Goal: Task Accomplishment & Management: Complete application form

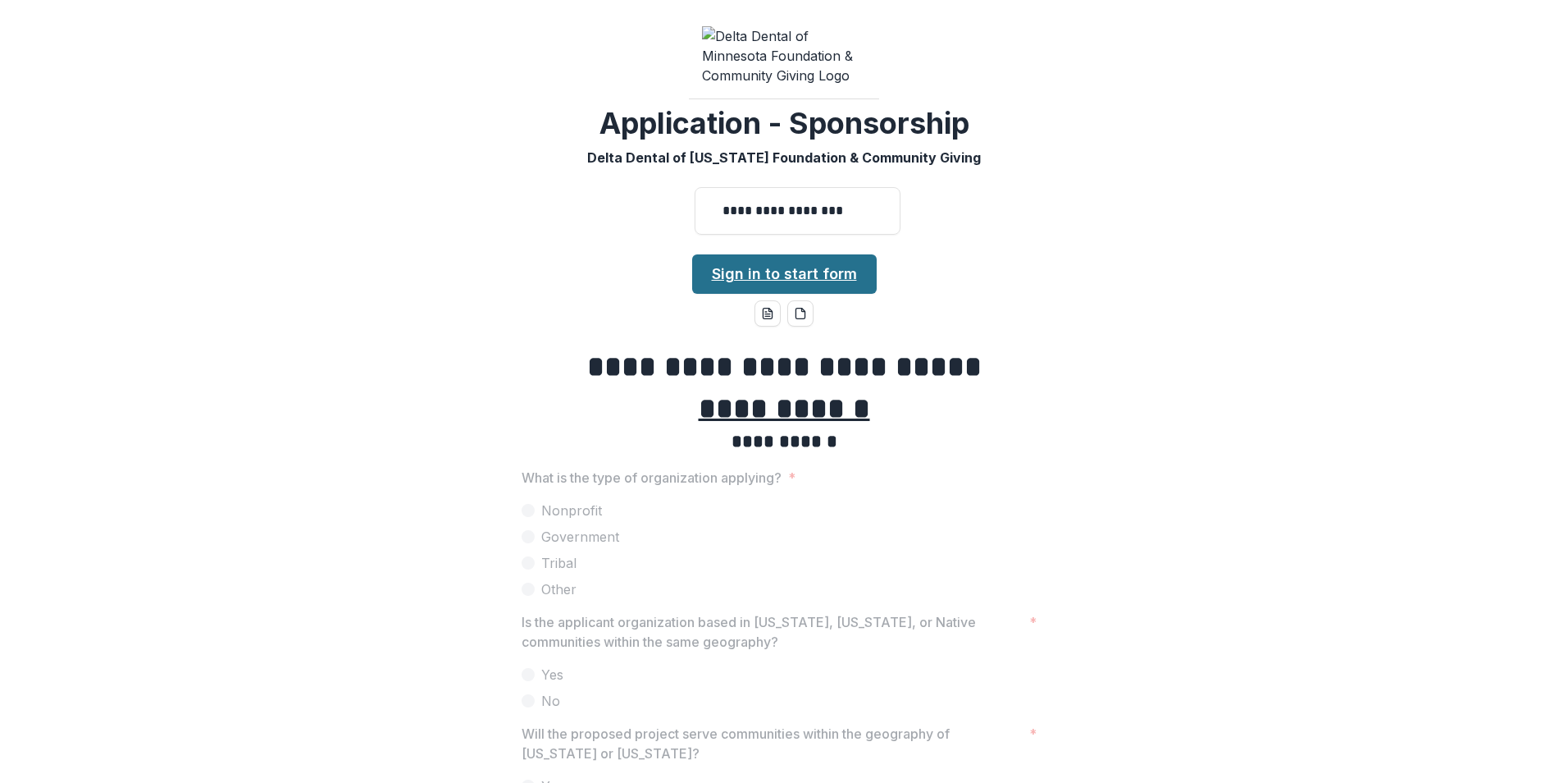
click at [779, 255] on link "Sign in to start form" at bounding box center [784, 274] width 184 height 40
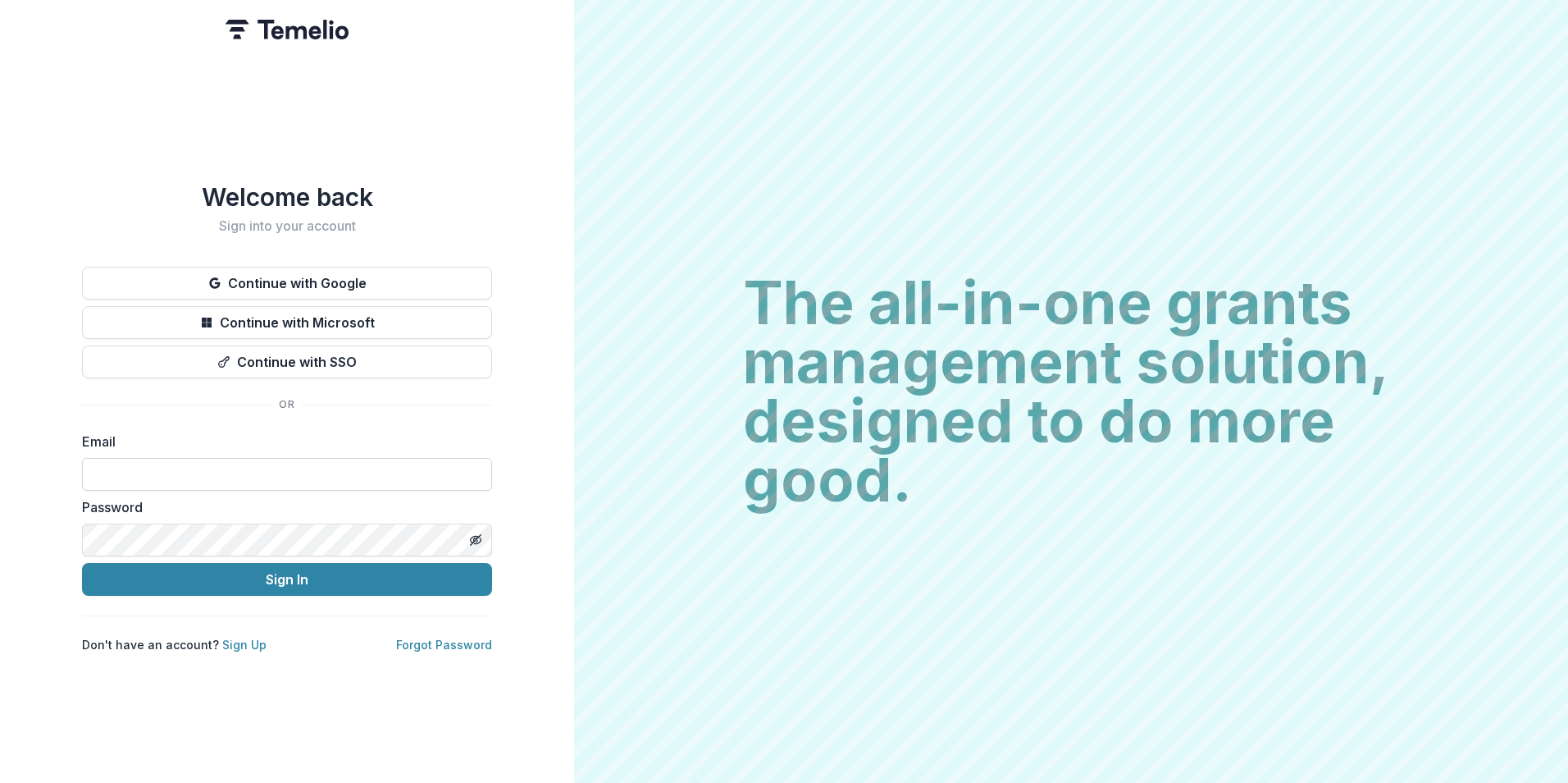
click at [282, 463] on input at bounding box center [287, 474] width 410 height 32
type input "**********"
click at [82, 563] on button "Sign In" at bounding box center [287, 578] width 410 height 32
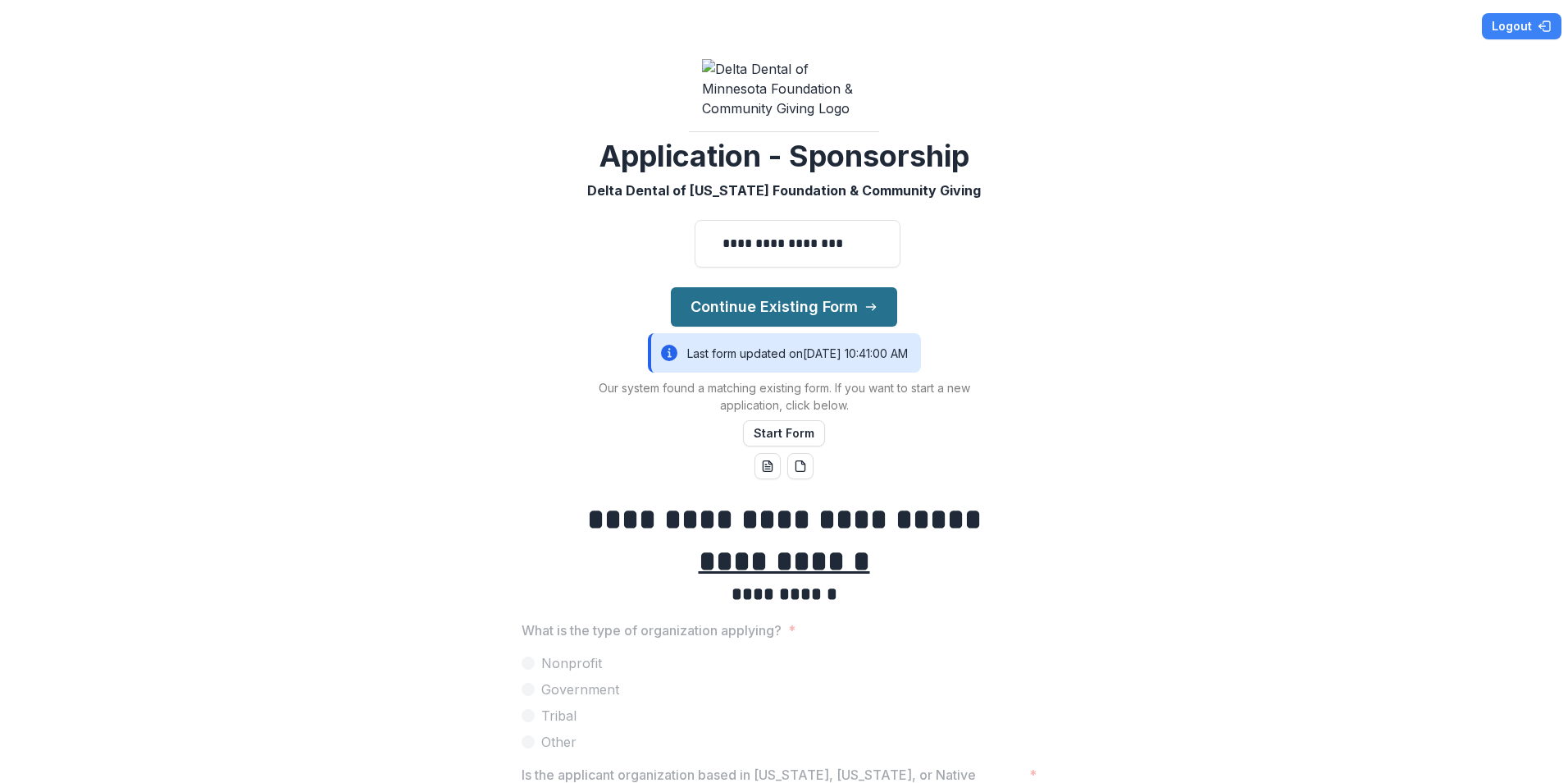
click at [799, 287] on button "Continue Existing Form" at bounding box center [784, 306] width 227 height 40
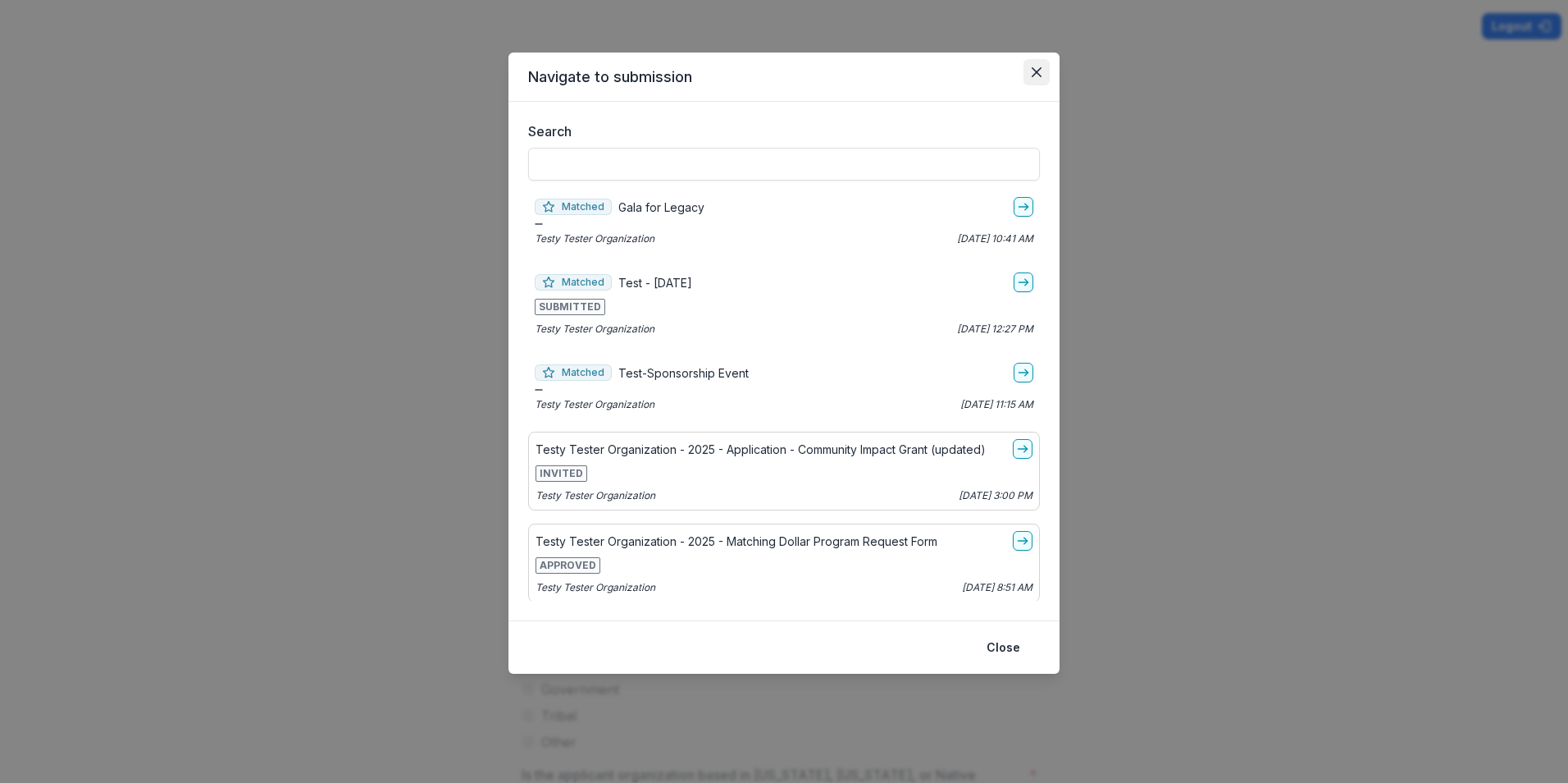
click at [1036, 68] on icon "Close" at bounding box center [1036, 72] width 10 height 10
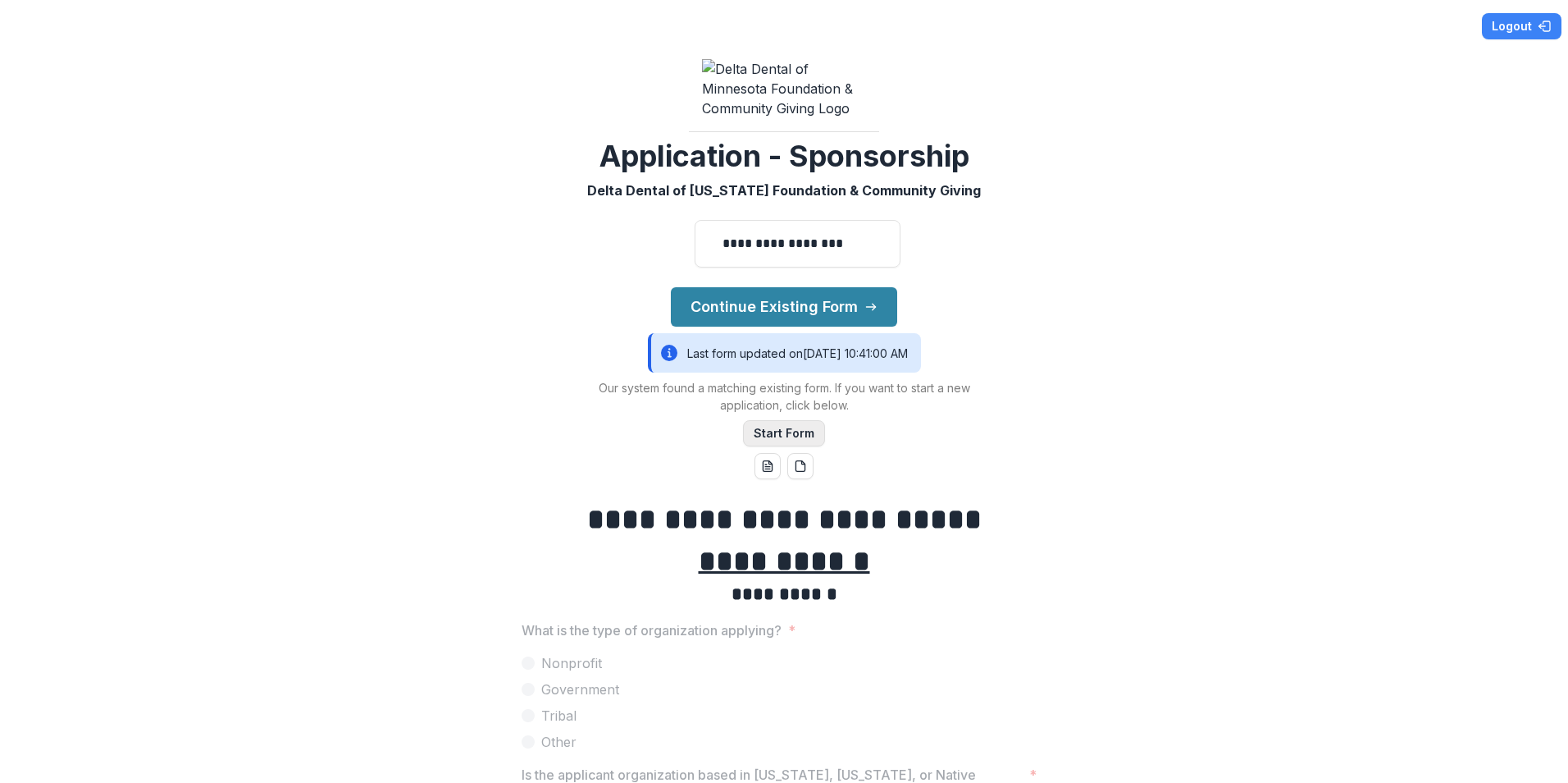
click at [782, 420] on button "Start Form" at bounding box center [784, 433] width 82 height 26
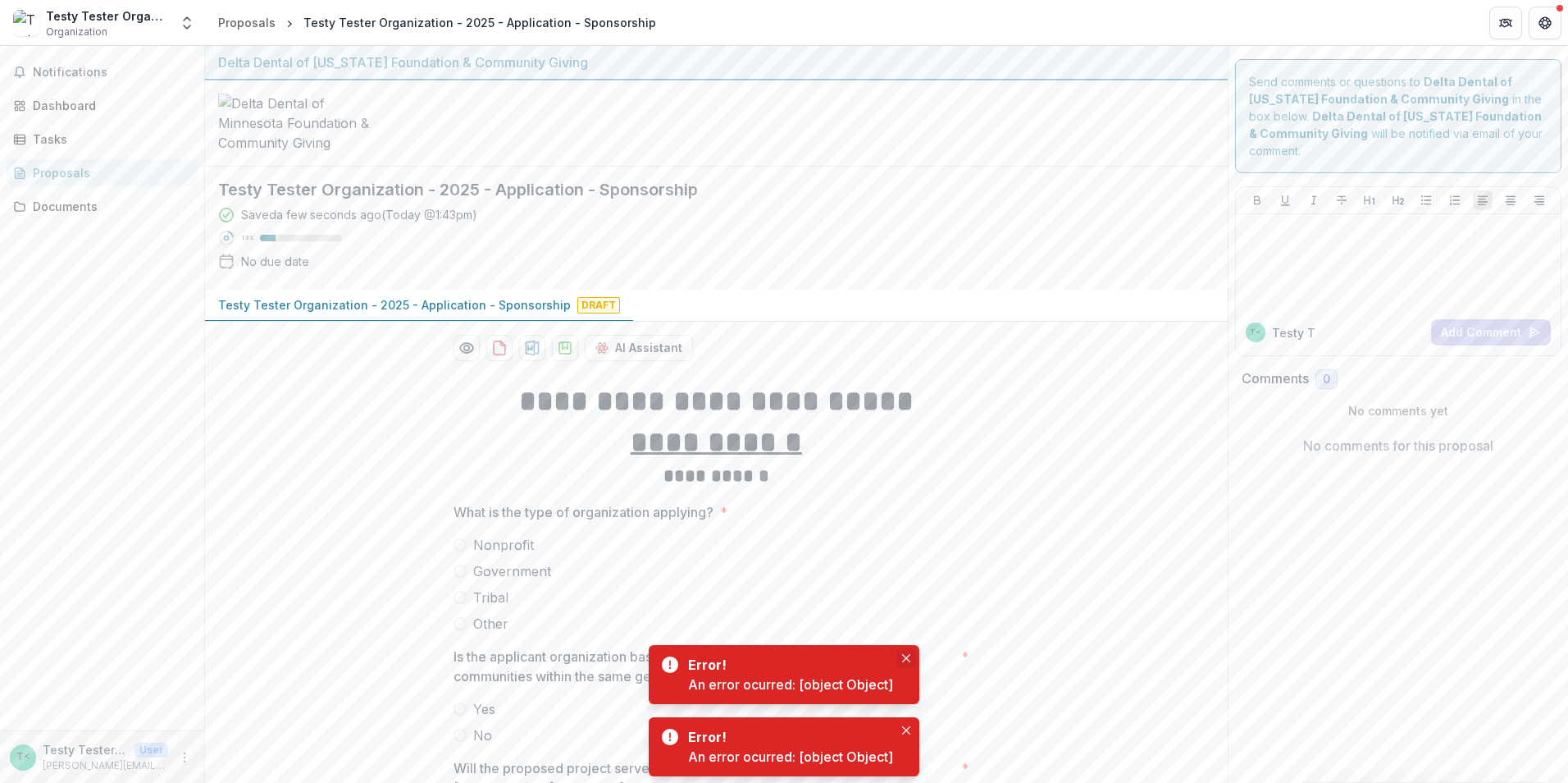
click at [907, 652] on button "Close" at bounding box center [906, 657] width 19 height 19
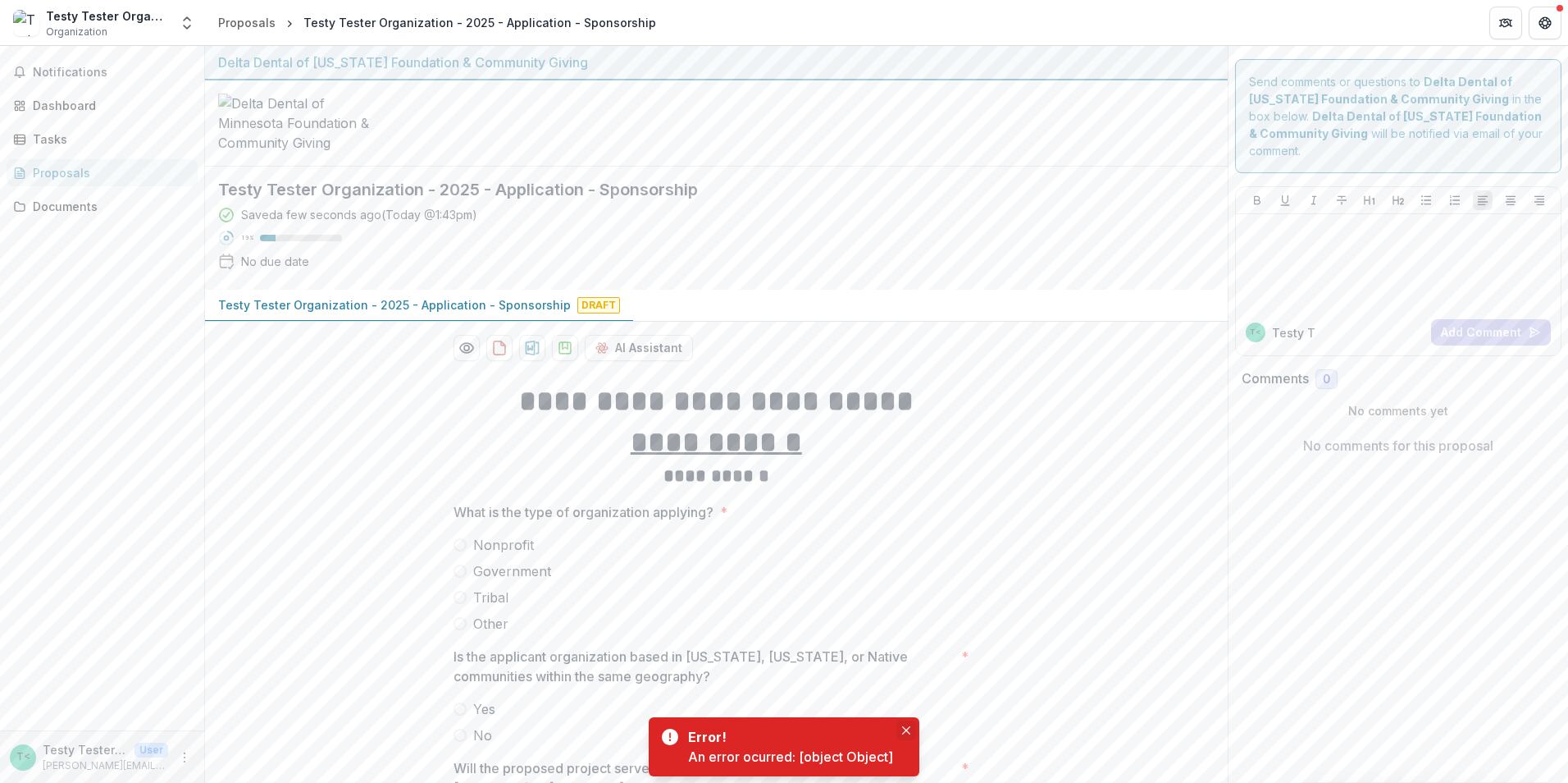
click at [904, 727] on icon "Close" at bounding box center [906, 730] width 8 height 8
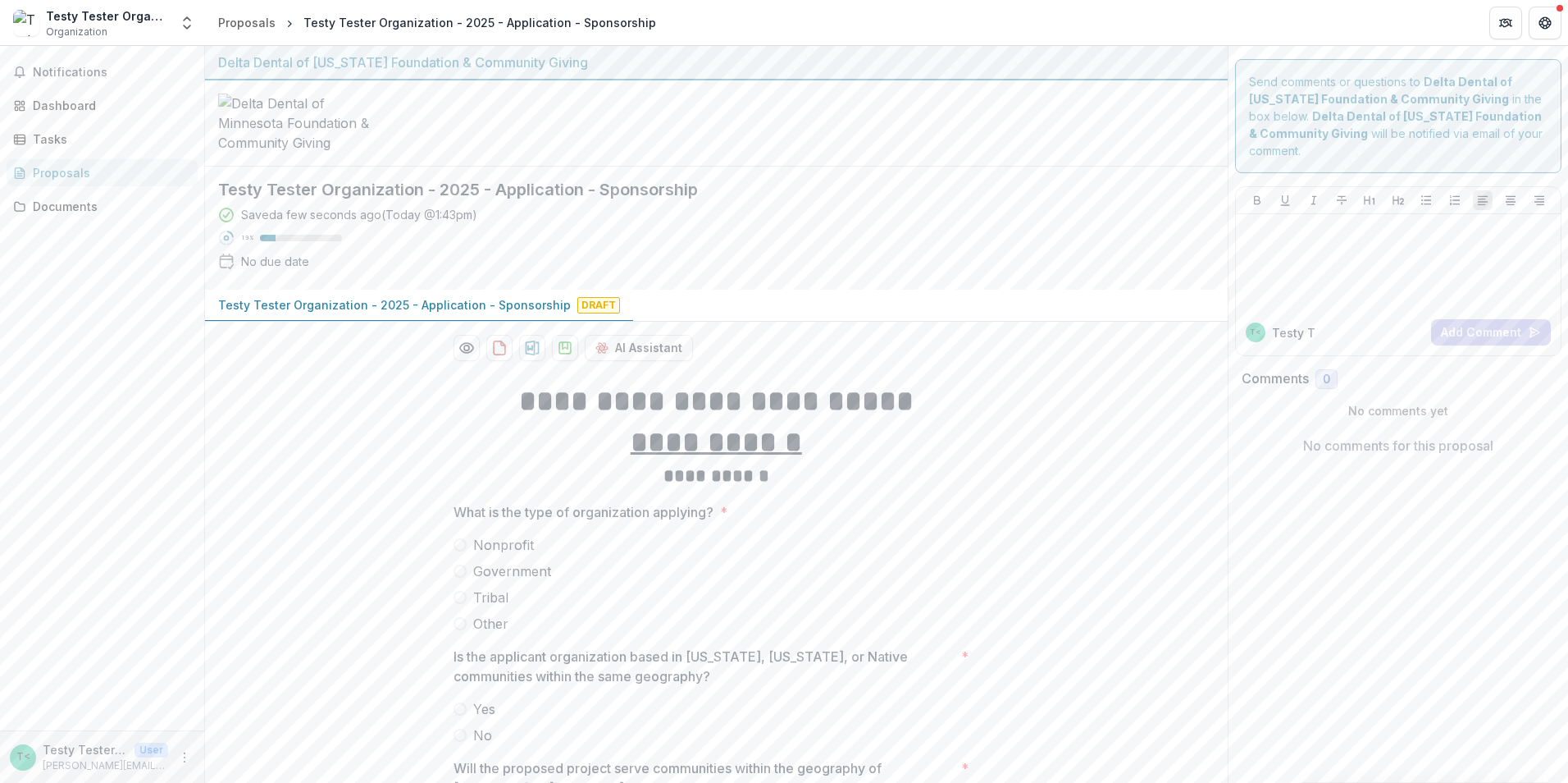
click at [459, 539] on span at bounding box center [460, 545] width 13 height 13
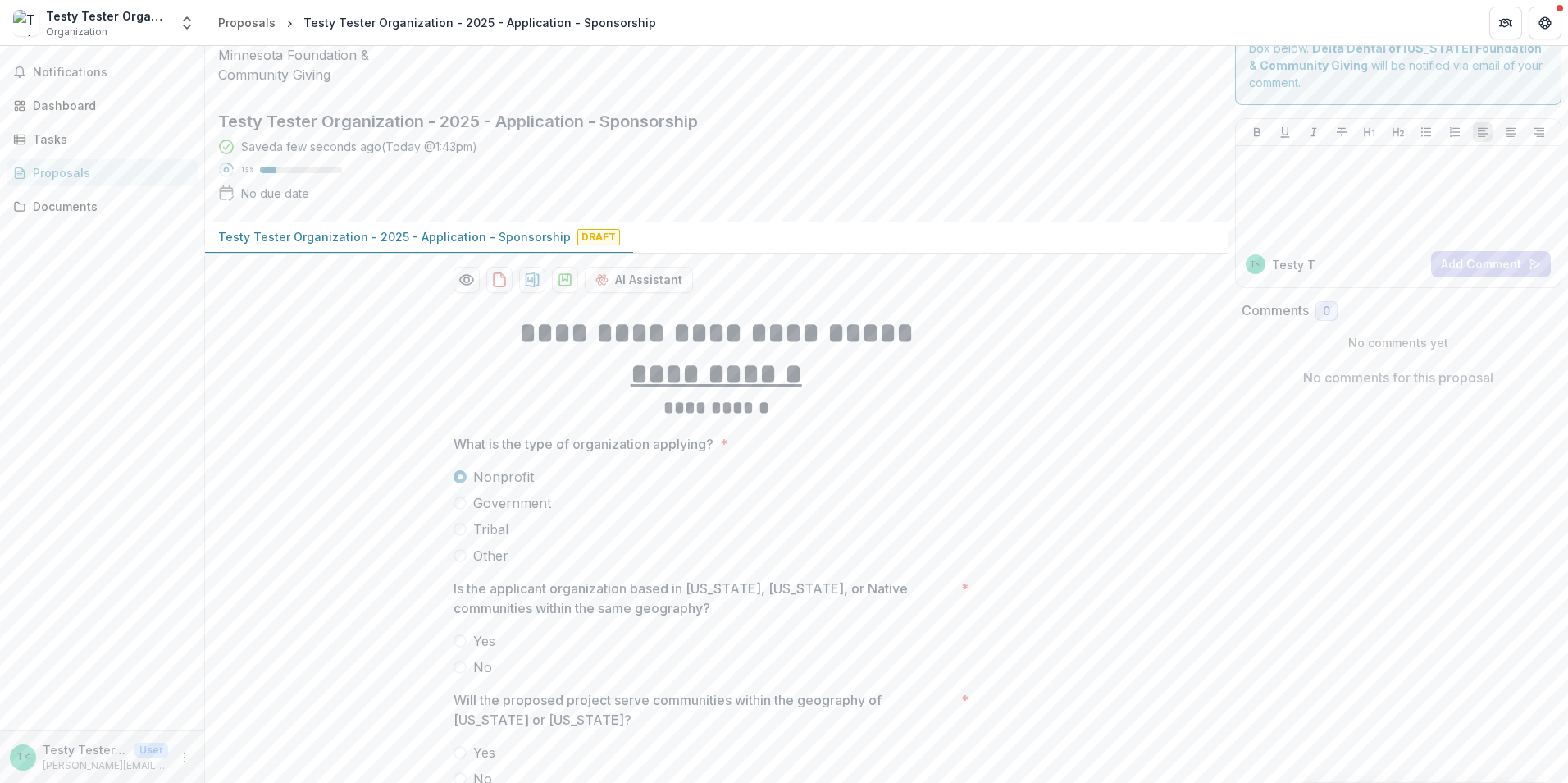
scroll to position [164, 0]
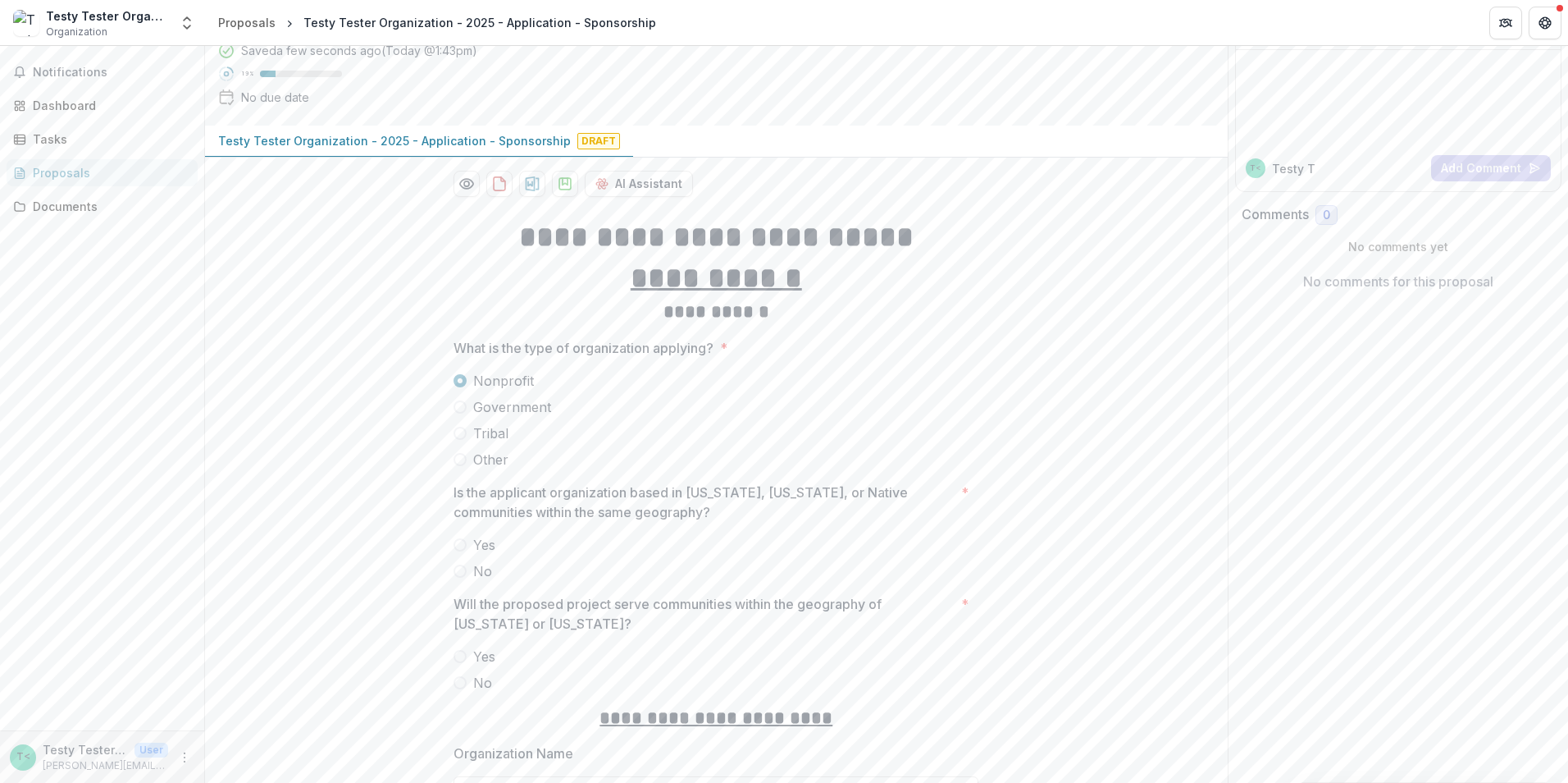
click at [457, 539] on span at bounding box center [460, 545] width 13 height 13
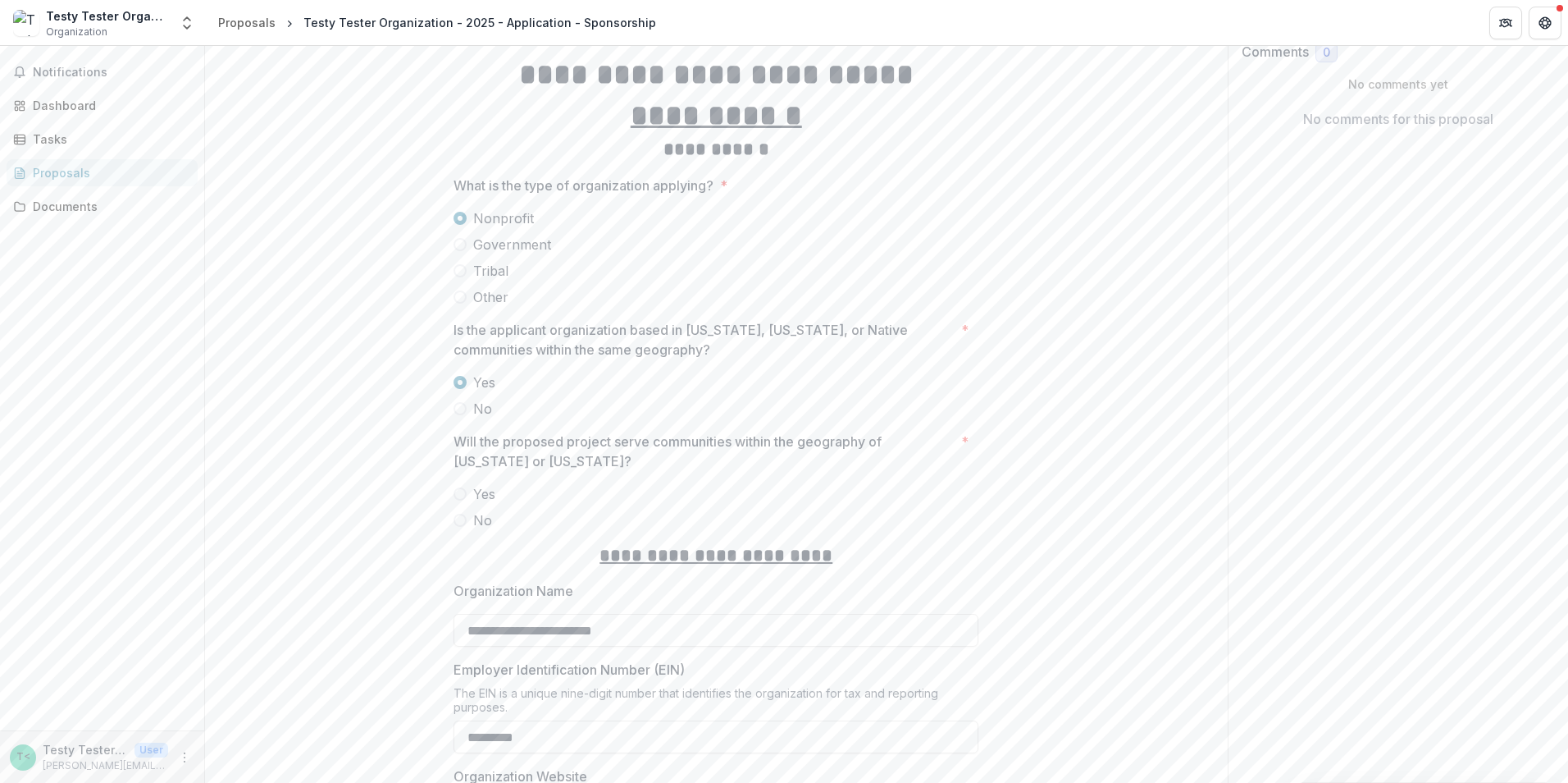
scroll to position [329, 0]
click at [462, 486] on span at bounding box center [460, 492] width 13 height 13
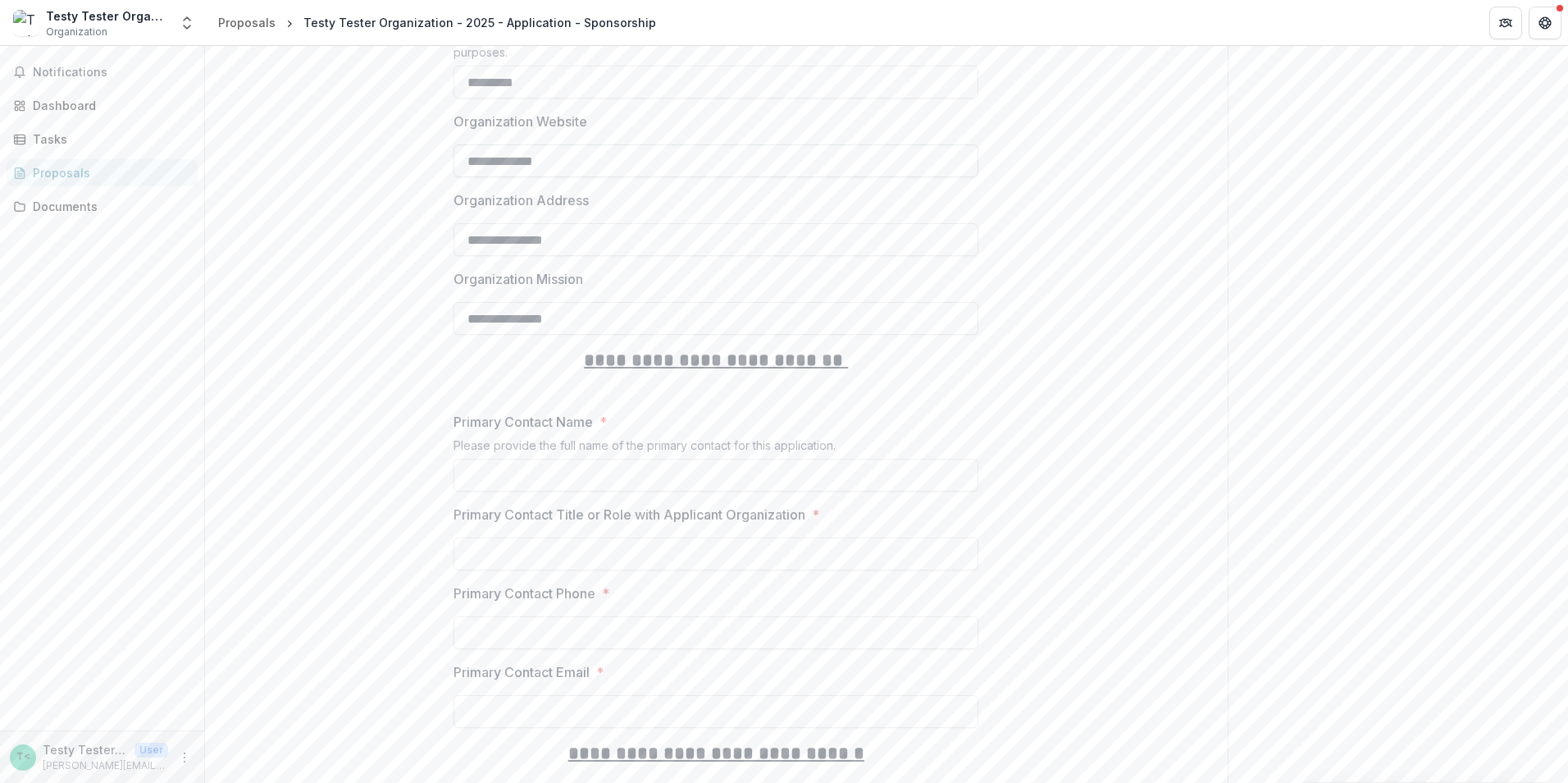
scroll to position [985, 0]
click at [625, 455] on input "Primary Contact Name *" at bounding box center [715, 471] width 525 height 32
type input "**********"
click at [611, 534] on input "Primary Contact Title or Role with Applicant Organization *" at bounding box center [715, 550] width 525 height 32
type input "**********"
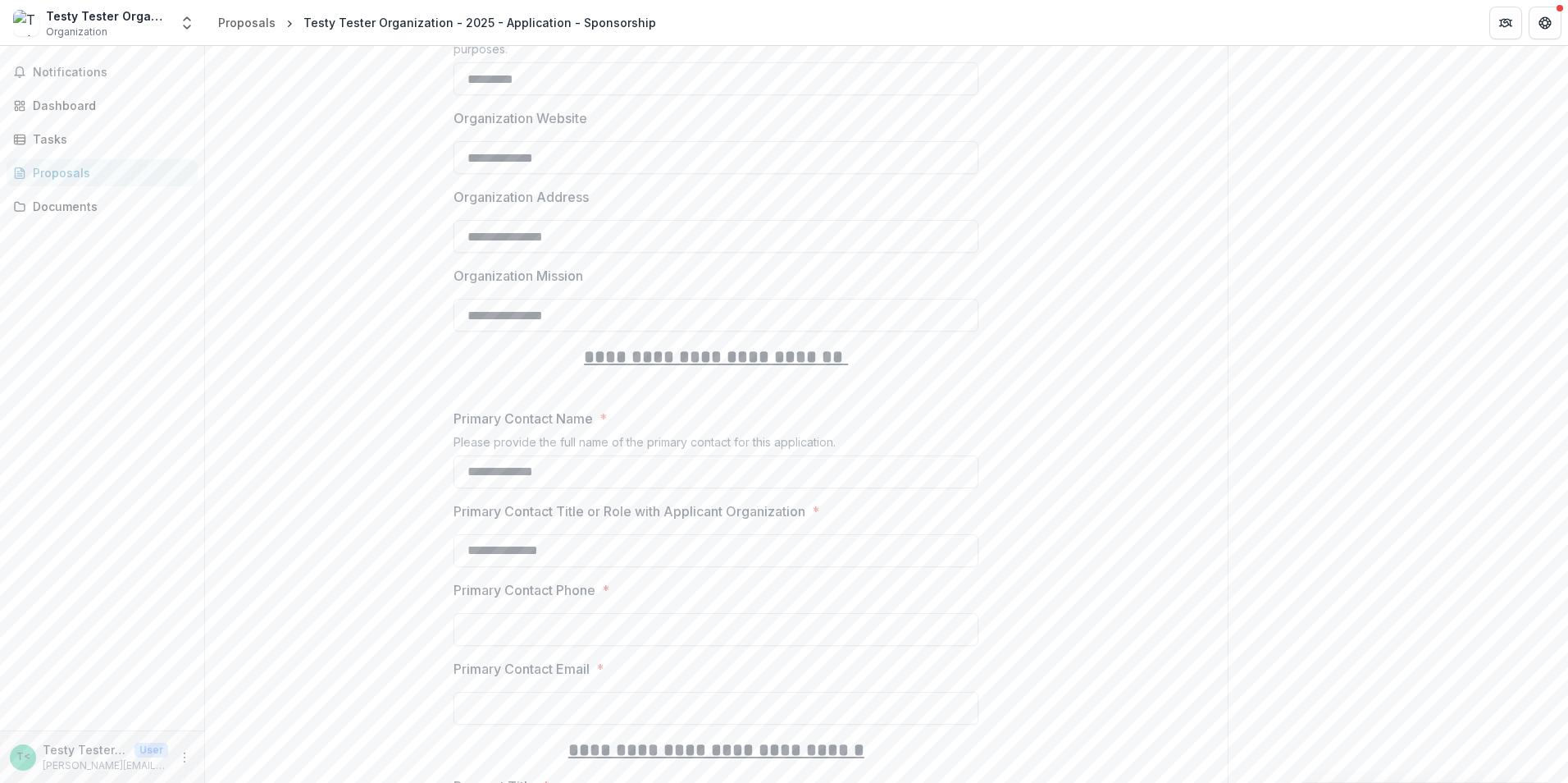
click at [605, 613] on input "Primary Contact Phone *" at bounding box center [715, 628] width 525 height 32
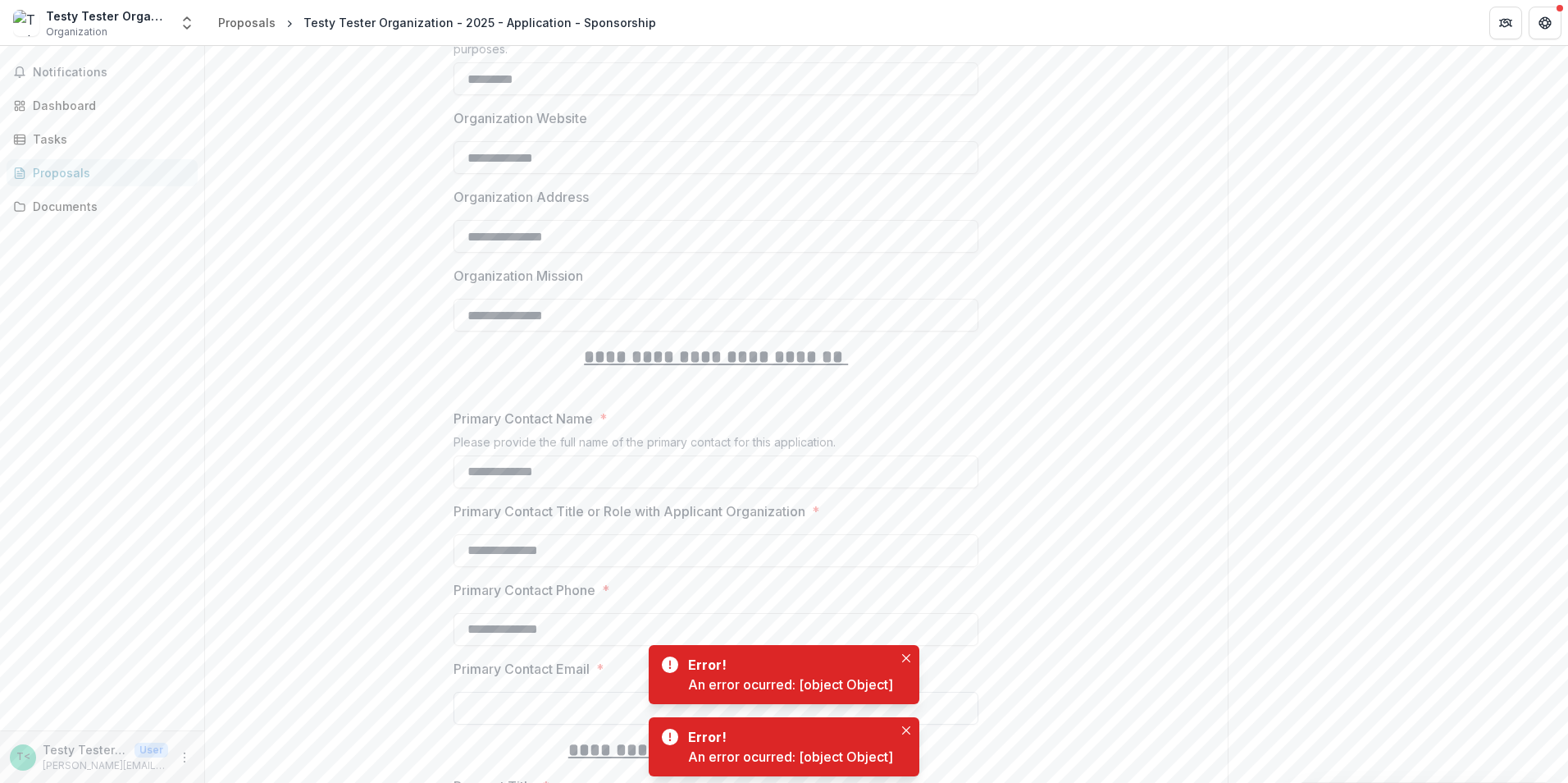
type input "**********"
click at [575, 691] on input "Primary Contact Email *" at bounding box center [715, 707] width 525 height 32
click at [908, 659] on icon "Close" at bounding box center [906, 658] width 8 height 8
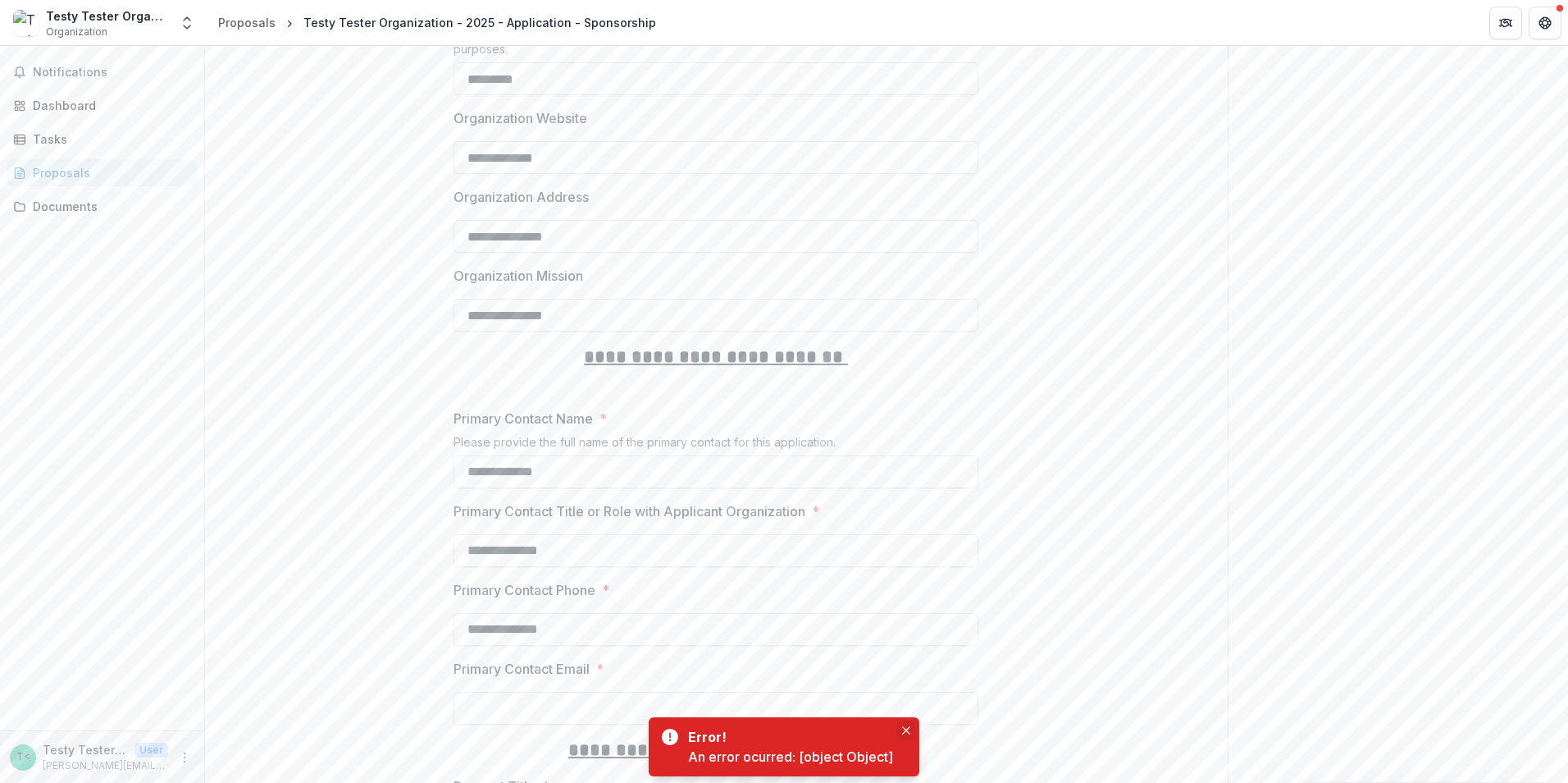
click at [905, 730] on icon "Close" at bounding box center [906, 730] width 8 height 8
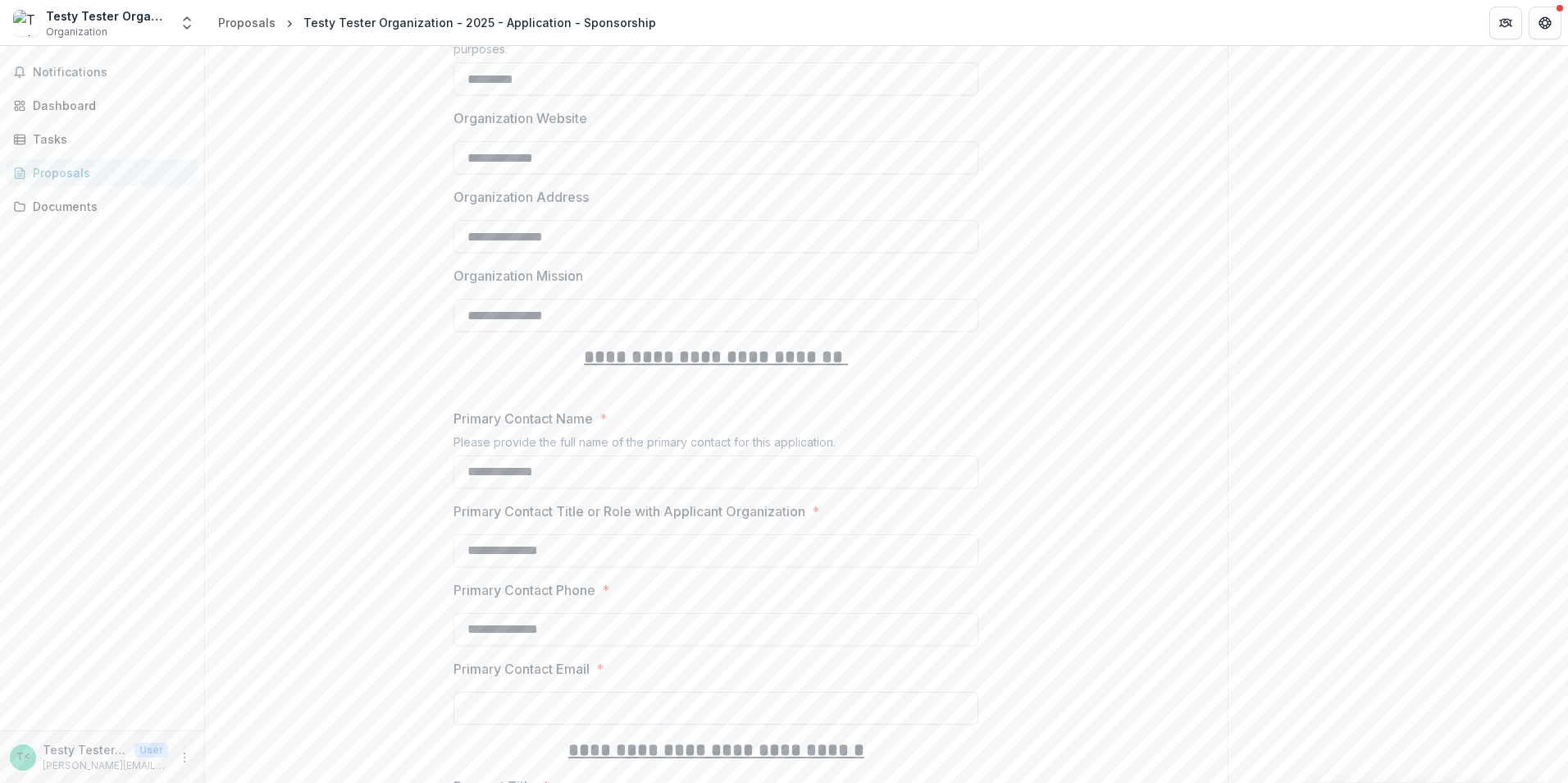
click at [626, 691] on input "Primary Contact Email *" at bounding box center [715, 707] width 525 height 32
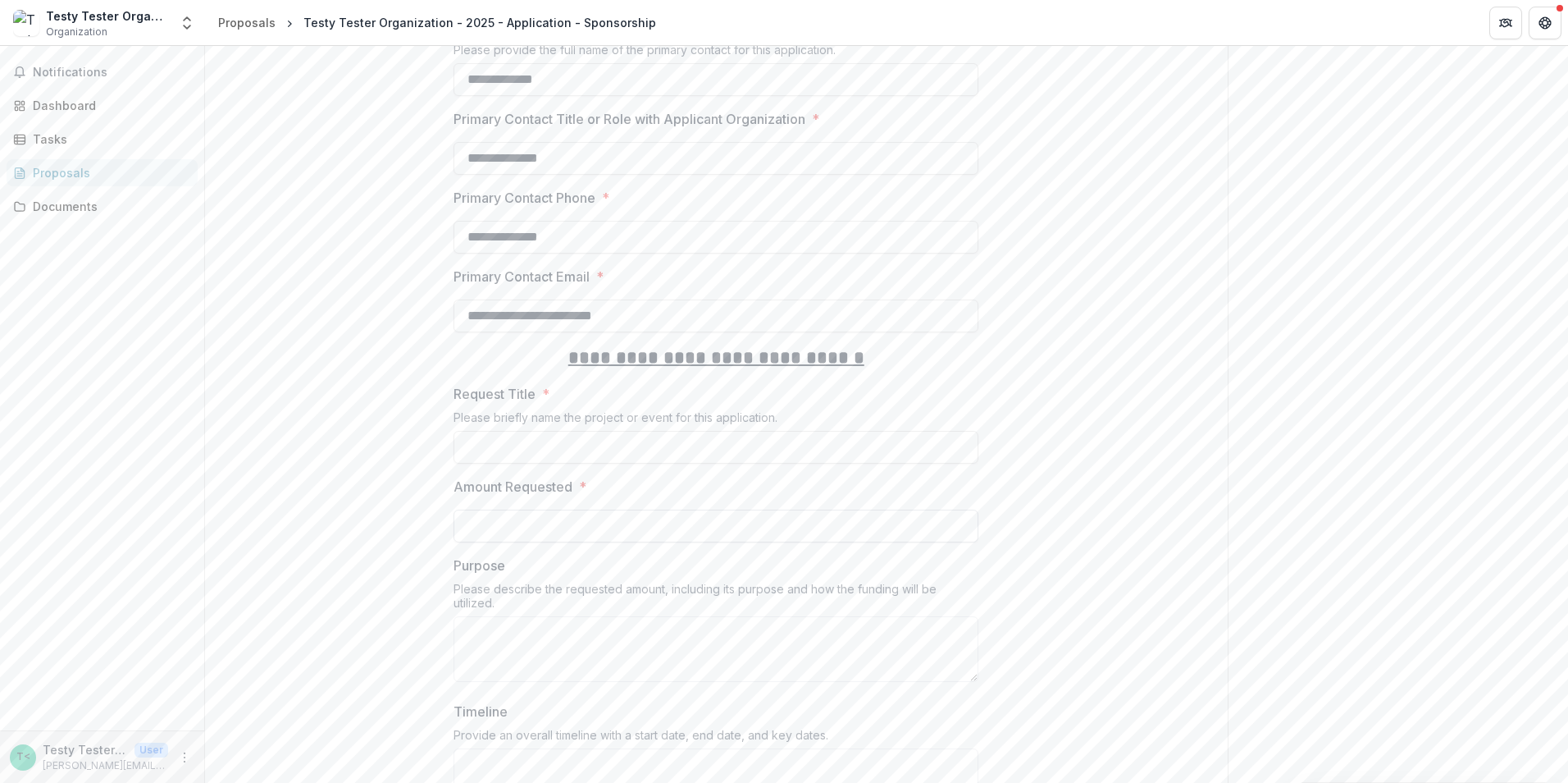
scroll to position [1395, 0]
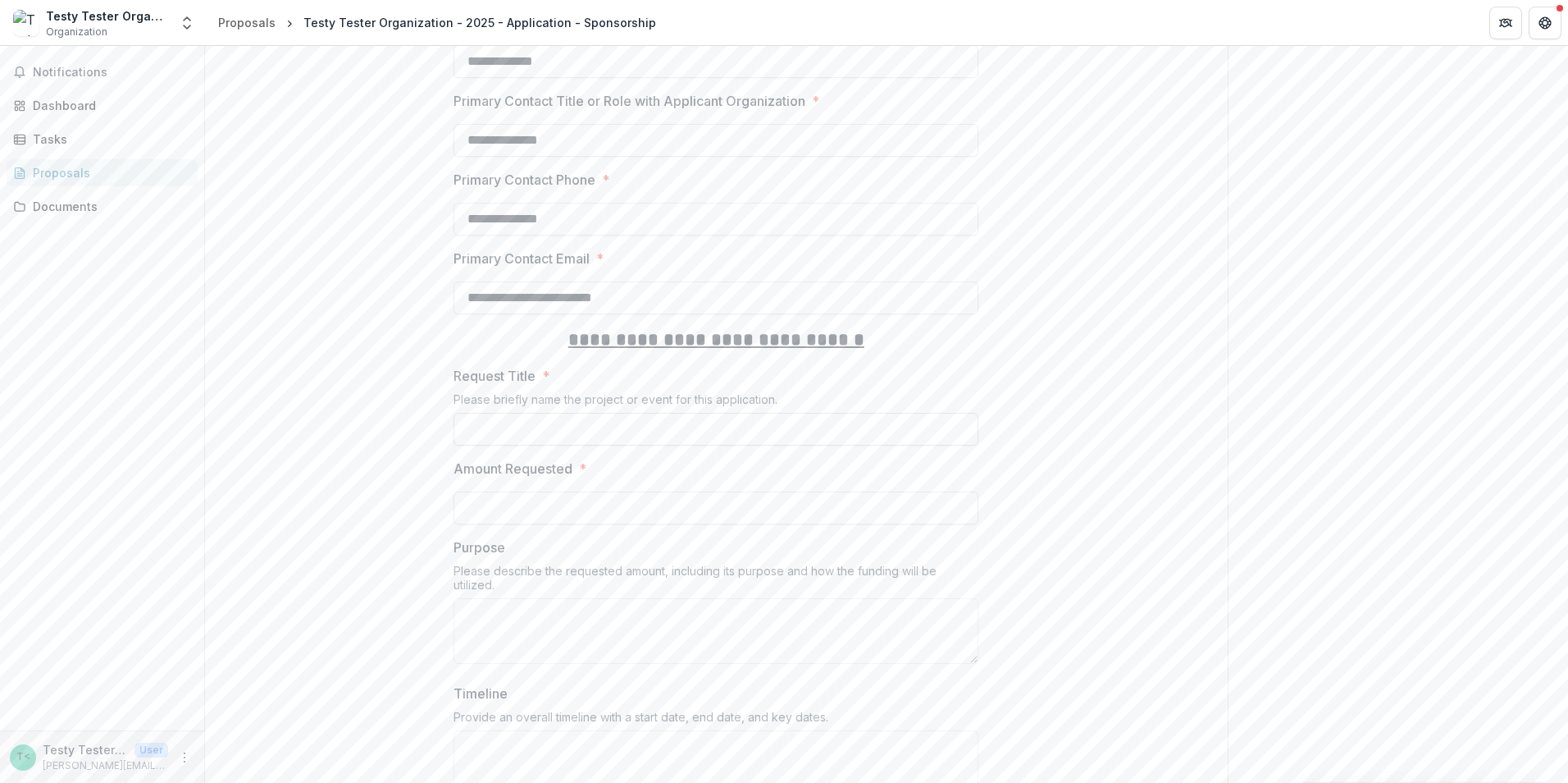
type input "**********"
click at [661, 413] on input "Request Title *" at bounding box center [715, 429] width 525 height 32
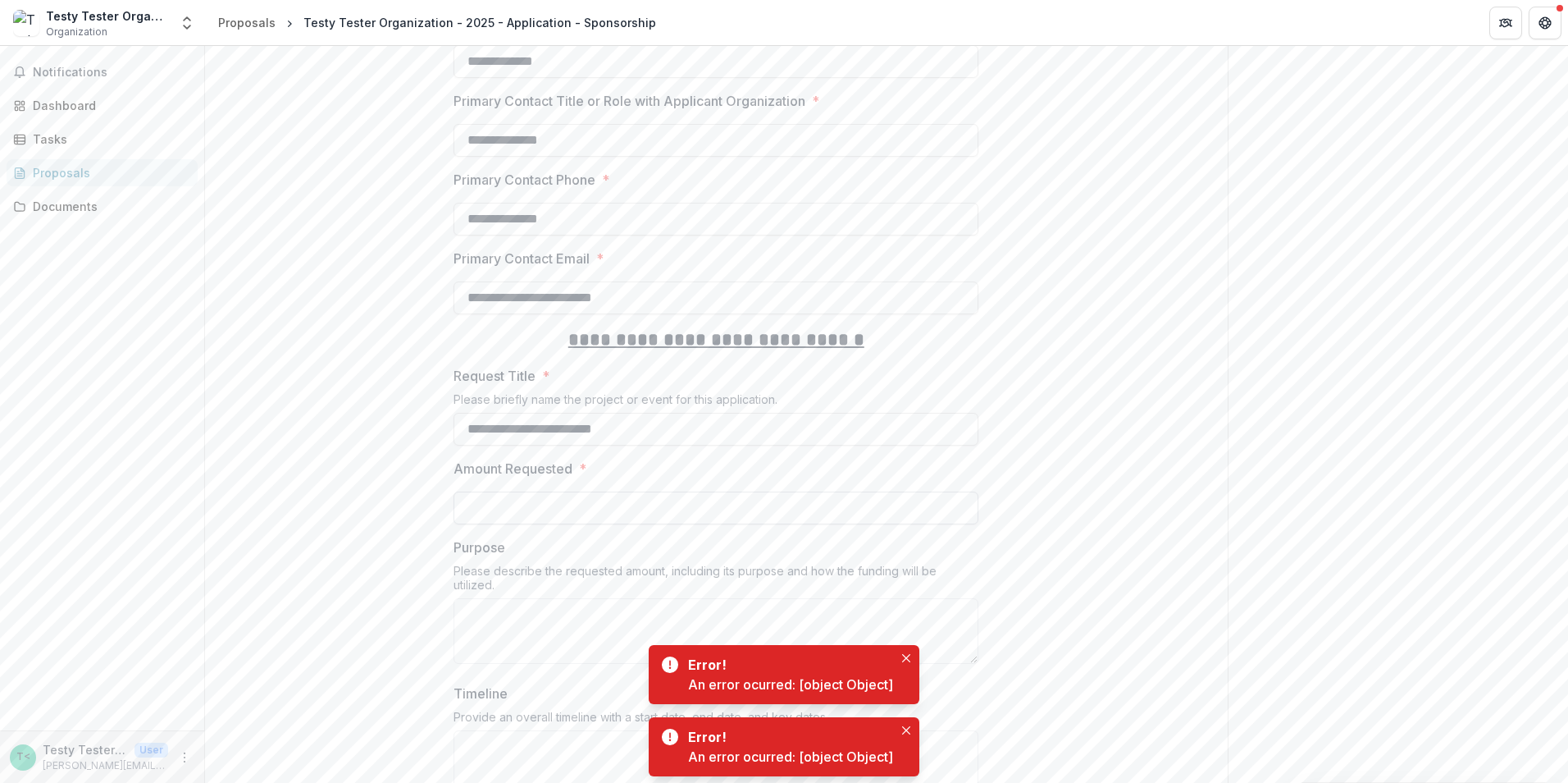
type input "**********"
click at [625, 491] on input "Amount Requested *" at bounding box center [715, 507] width 525 height 32
type input "******"
click at [530, 598] on textarea "Purpose" at bounding box center [715, 630] width 525 height 66
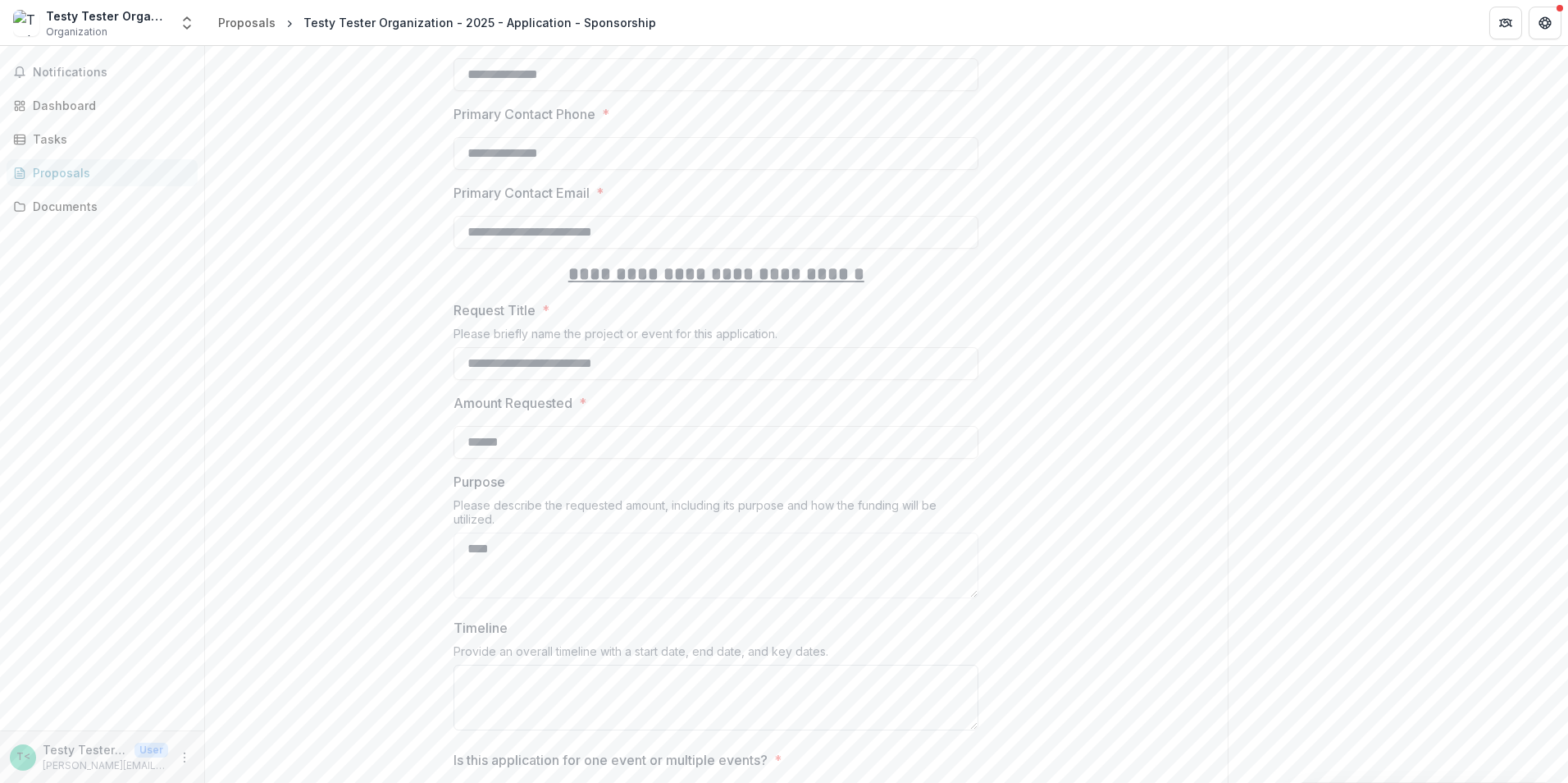
scroll to position [1560, 0]
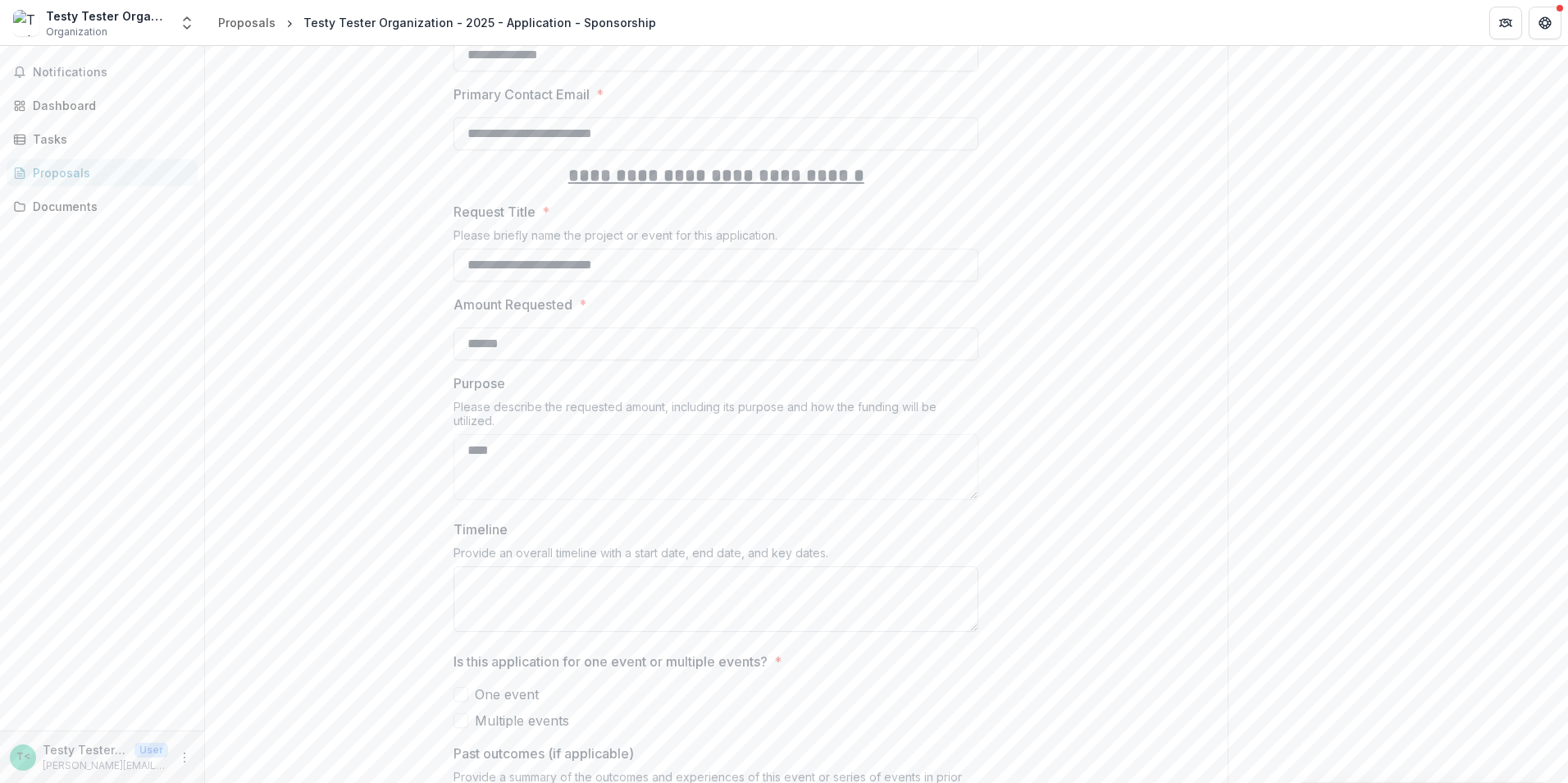
type textarea "****"
click at [535, 566] on textarea "Timeline" at bounding box center [715, 599] width 525 height 66
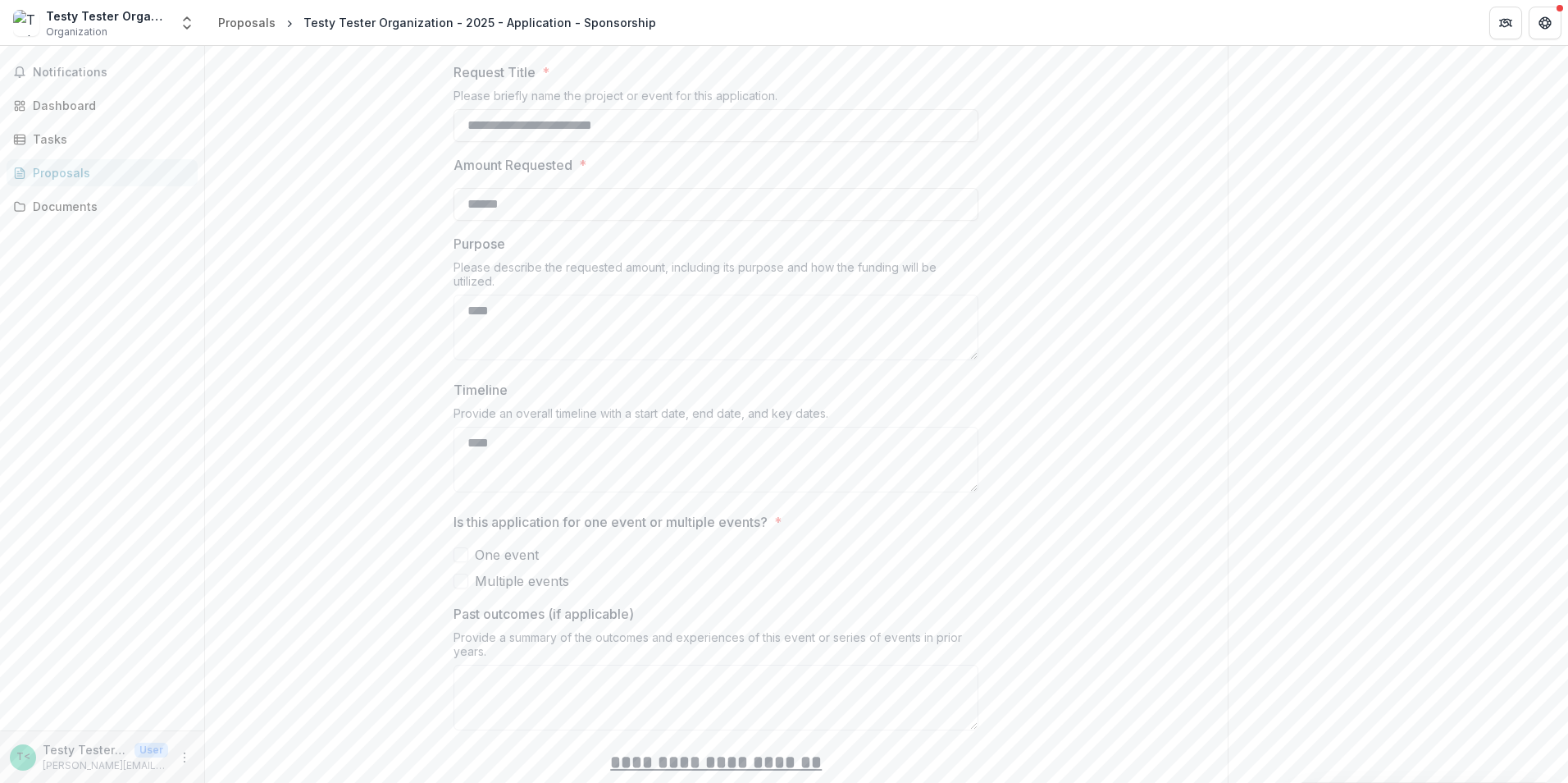
scroll to position [1723, 0]
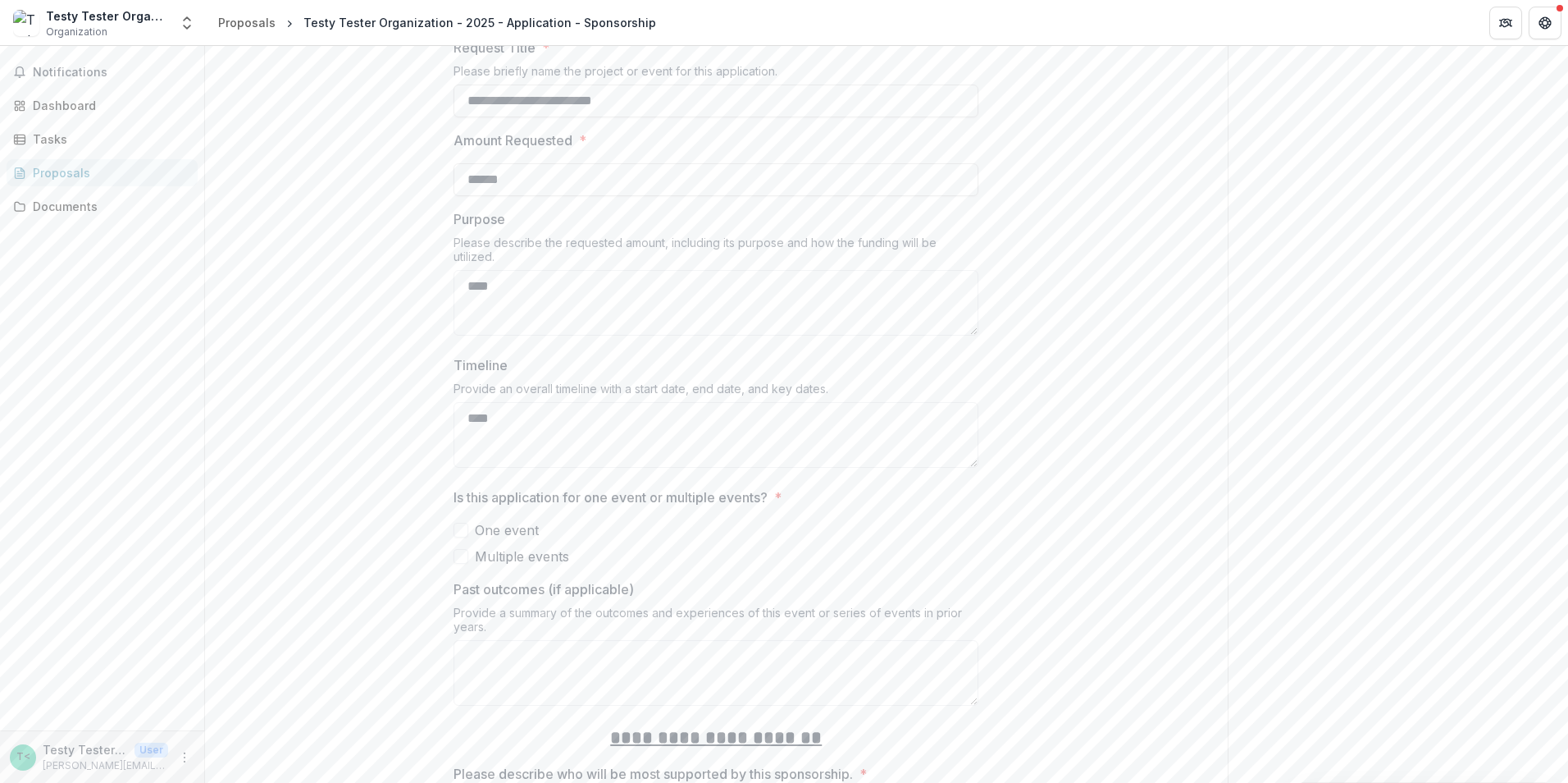
type textarea "****"
click at [458, 523] on span at bounding box center [461, 530] width 15 height 15
click at [460, 549] on span at bounding box center [461, 556] width 15 height 15
click at [459, 524] on div at bounding box center [461, 530] width 10 height 13
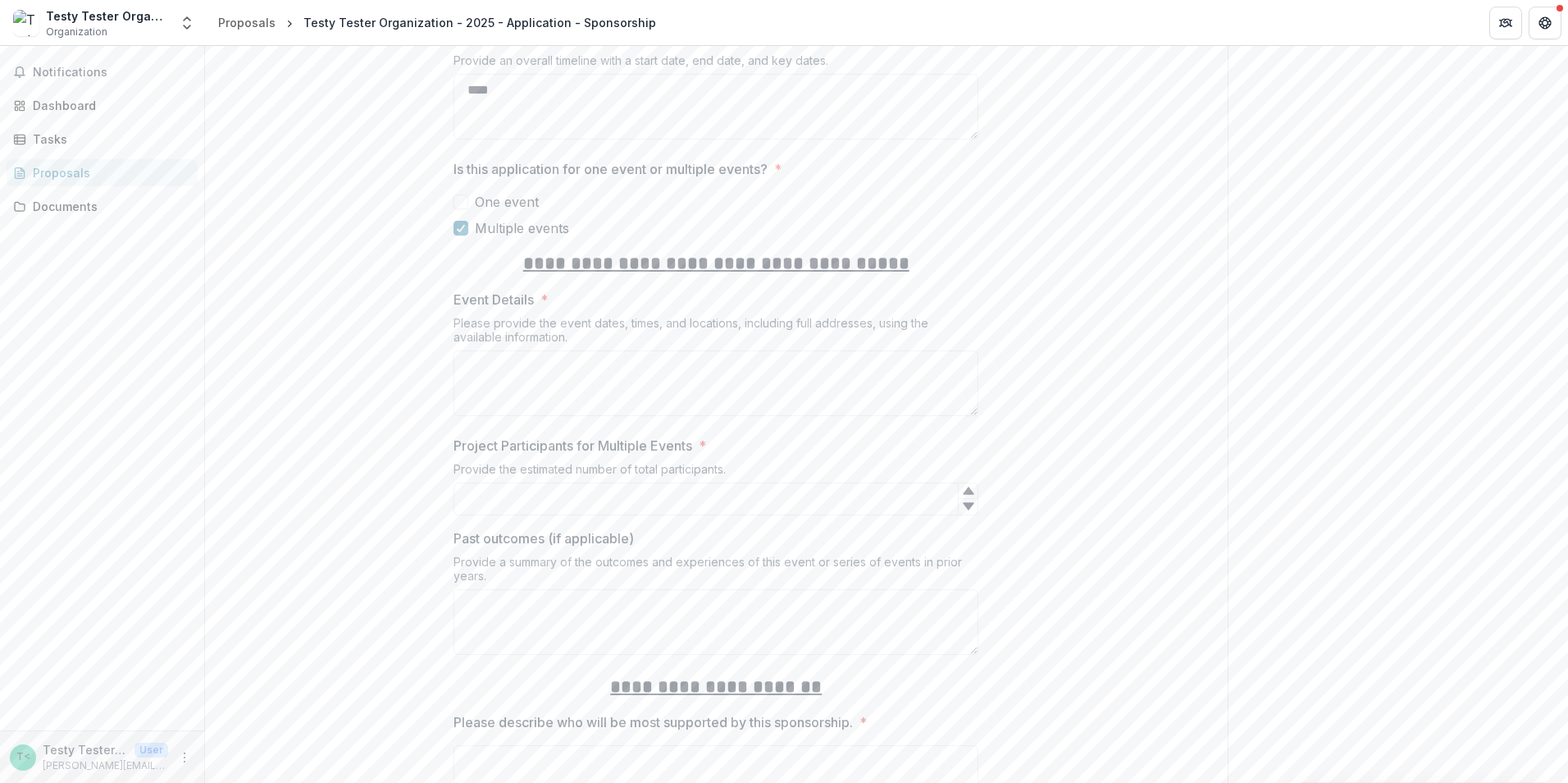
scroll to position [1970, 0]
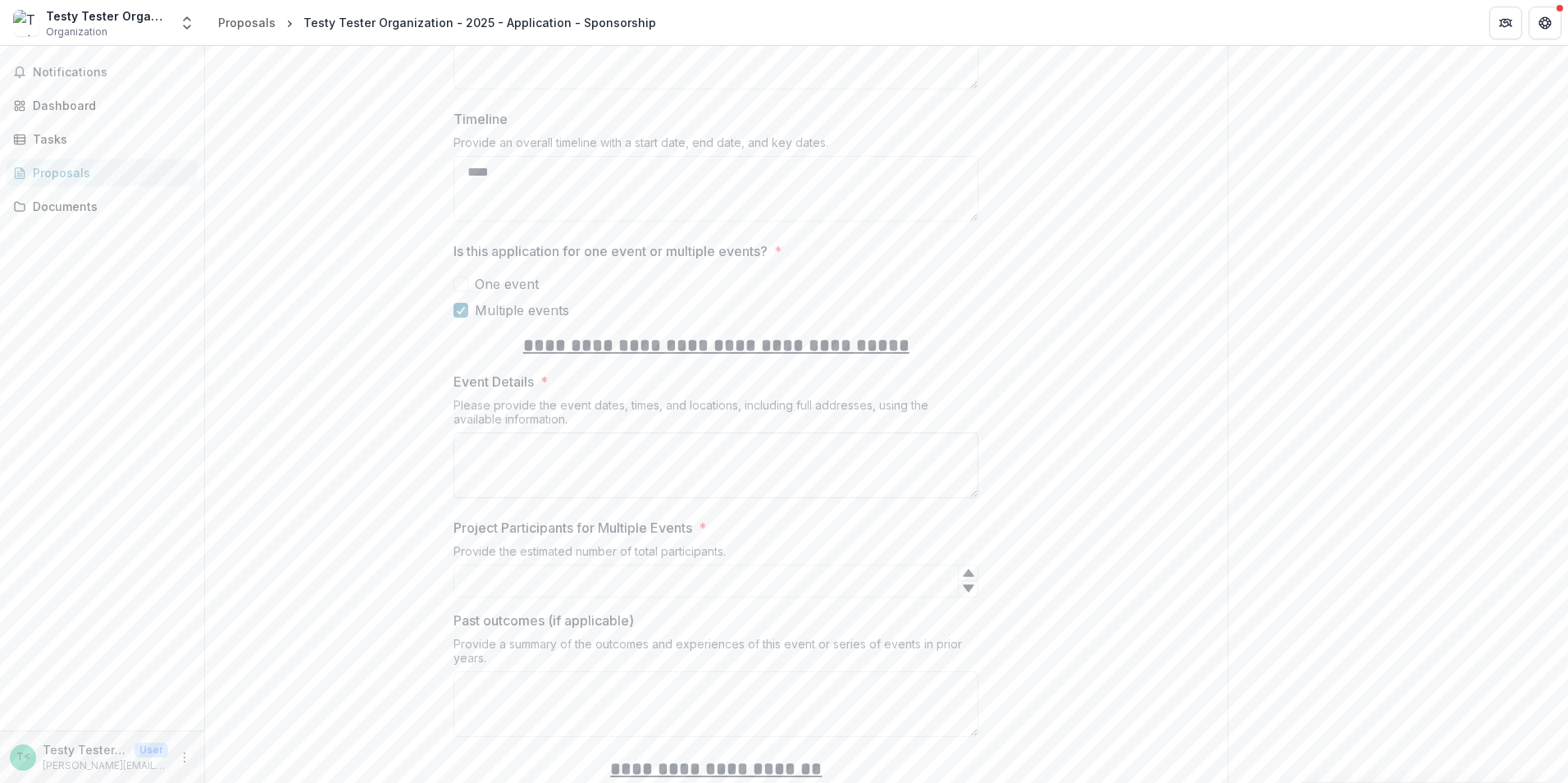
click at [529, 432] on textarea "Event Details *" at bounding box center [715, 465] width 525 height 66
type textarea "****"
click at [549, 565] on input "Project Participants for Multiple Events *" at bounding box center [715, 580] width 525 height 32
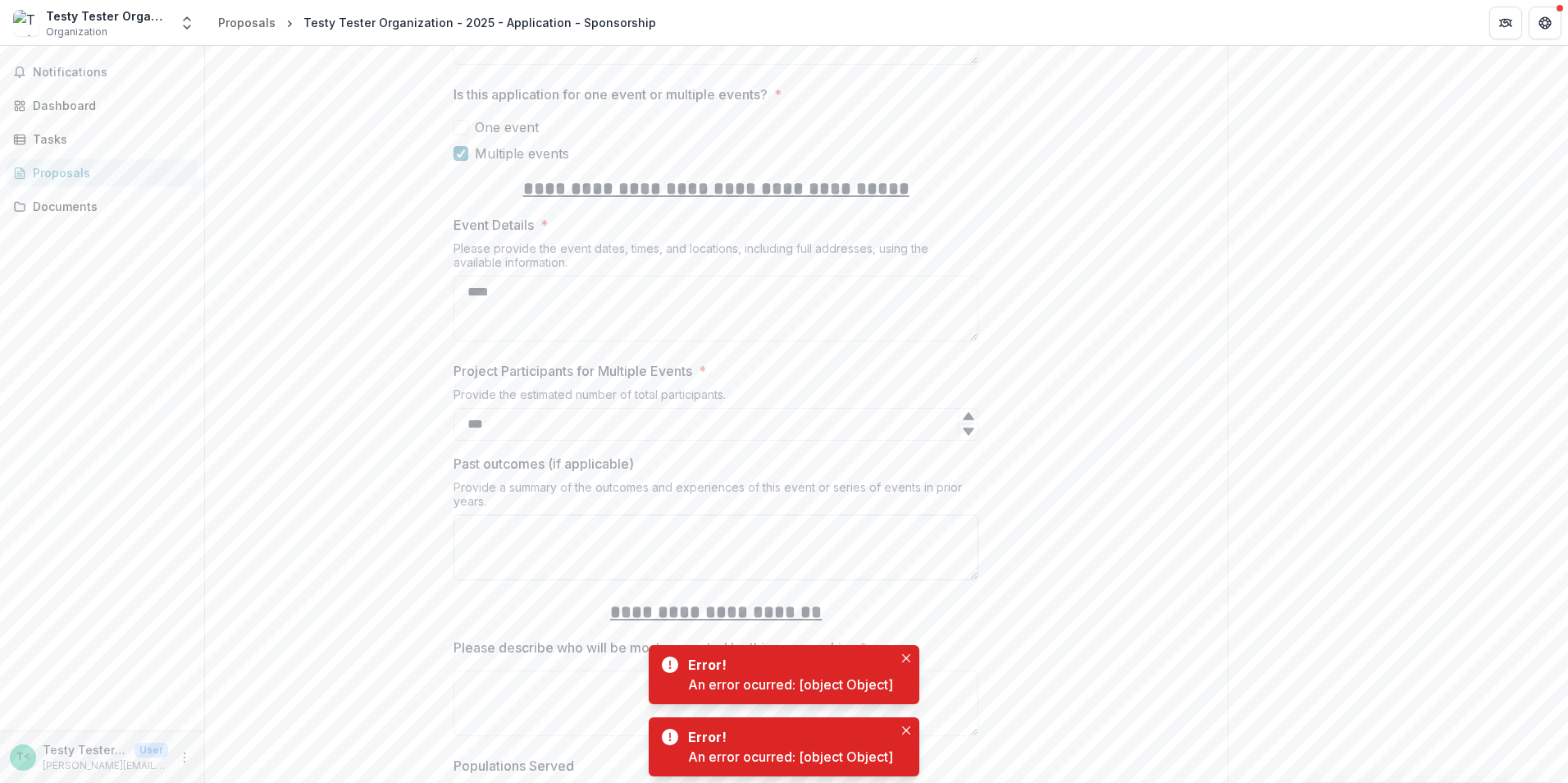
scroll to position [2133, 0]
type input "***"
click at [488, 507] on textarea "Past outcomes (if applicable)" at bounding box center [715, 540] width 525 height 66
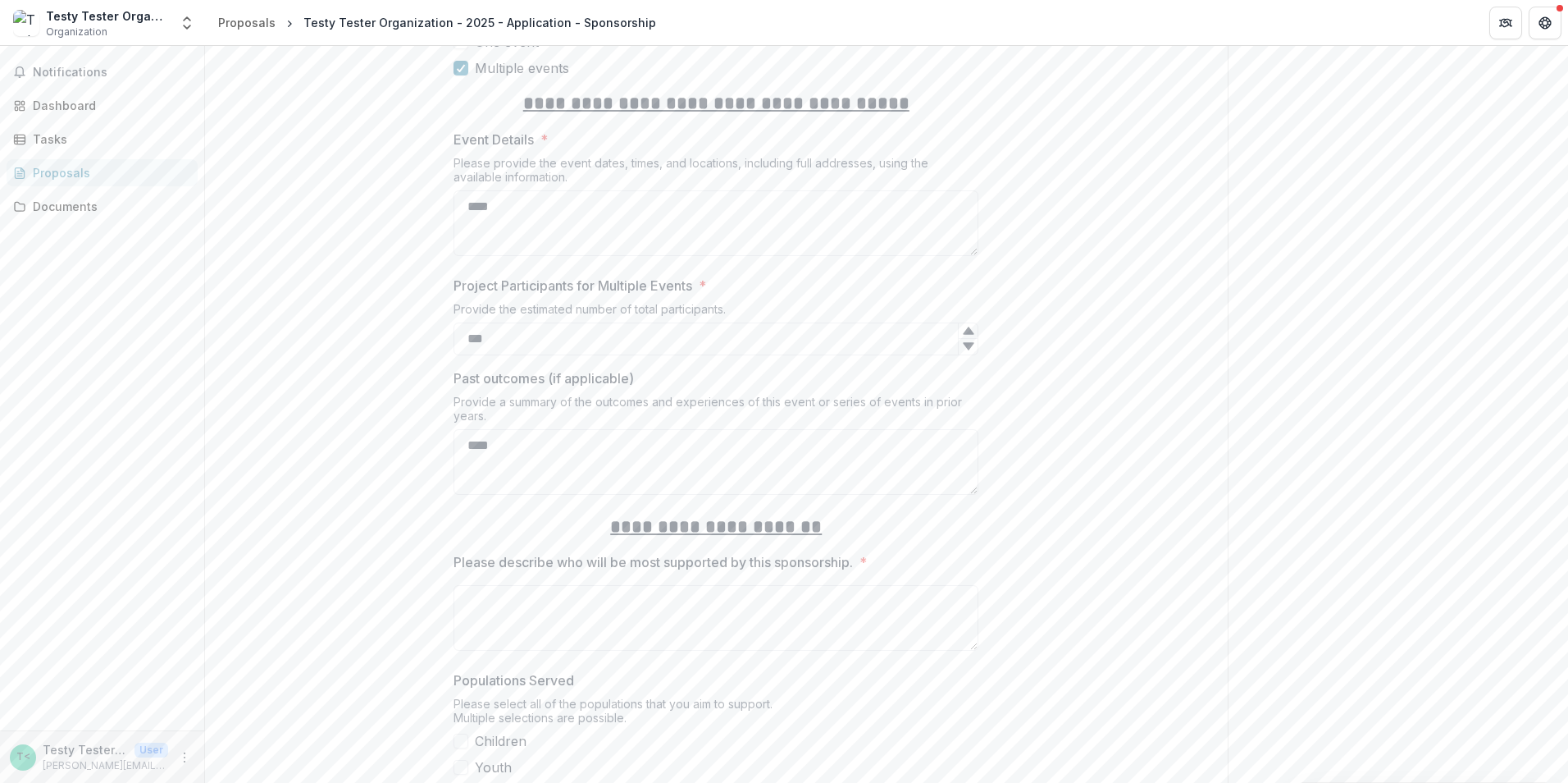
scroll to position [2380, 0]
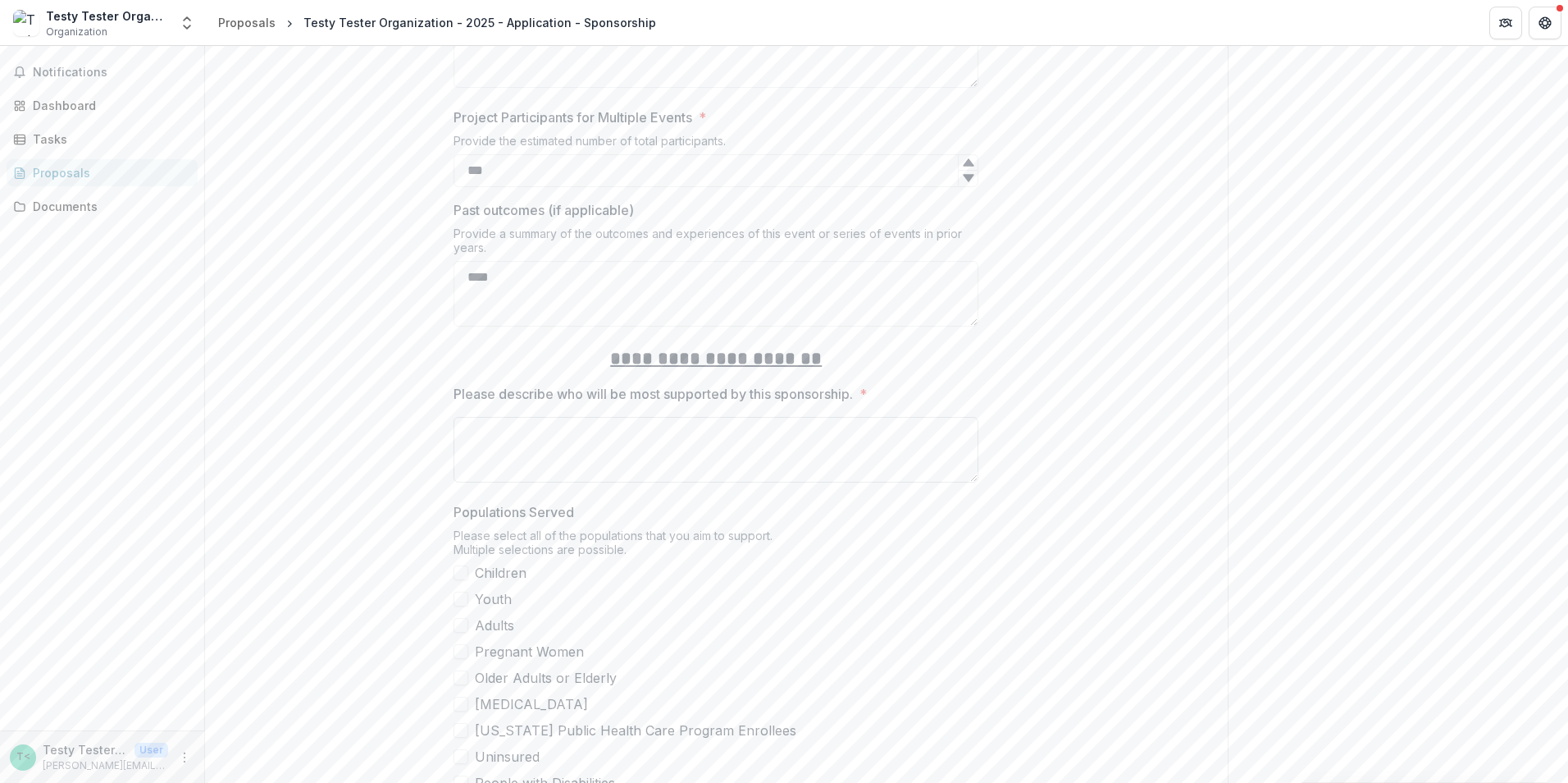
type textarea "****"
click at [512, 416] on textarea "Please describe who will be most supported by this sponsorship. *" at bounding box center [715, 449] width 525 height 66
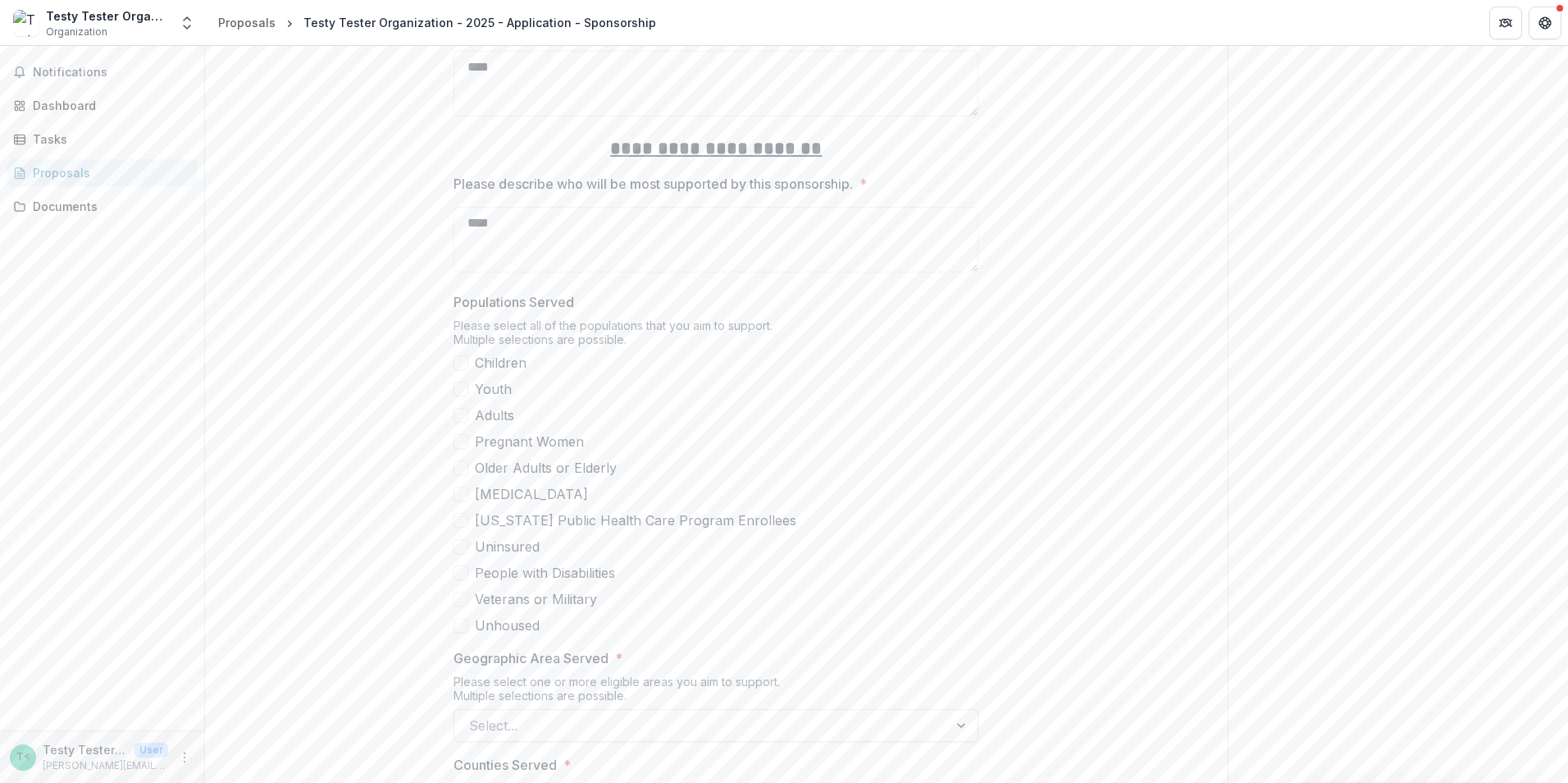
scroll to position [2626, 0]
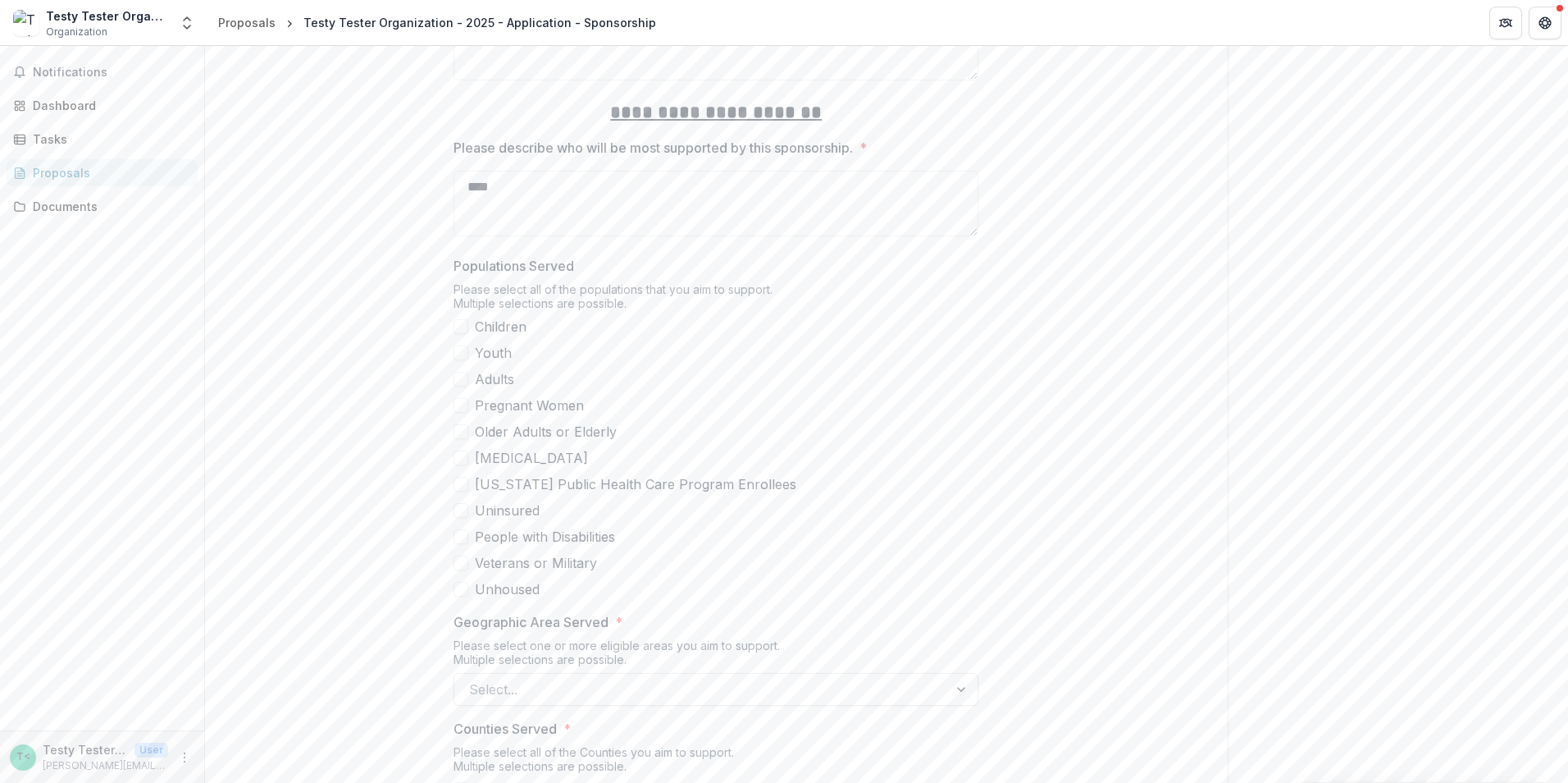
type textarea "****"
click at [461, 319] on span at bounding box center [461, 327] width 15 height 15
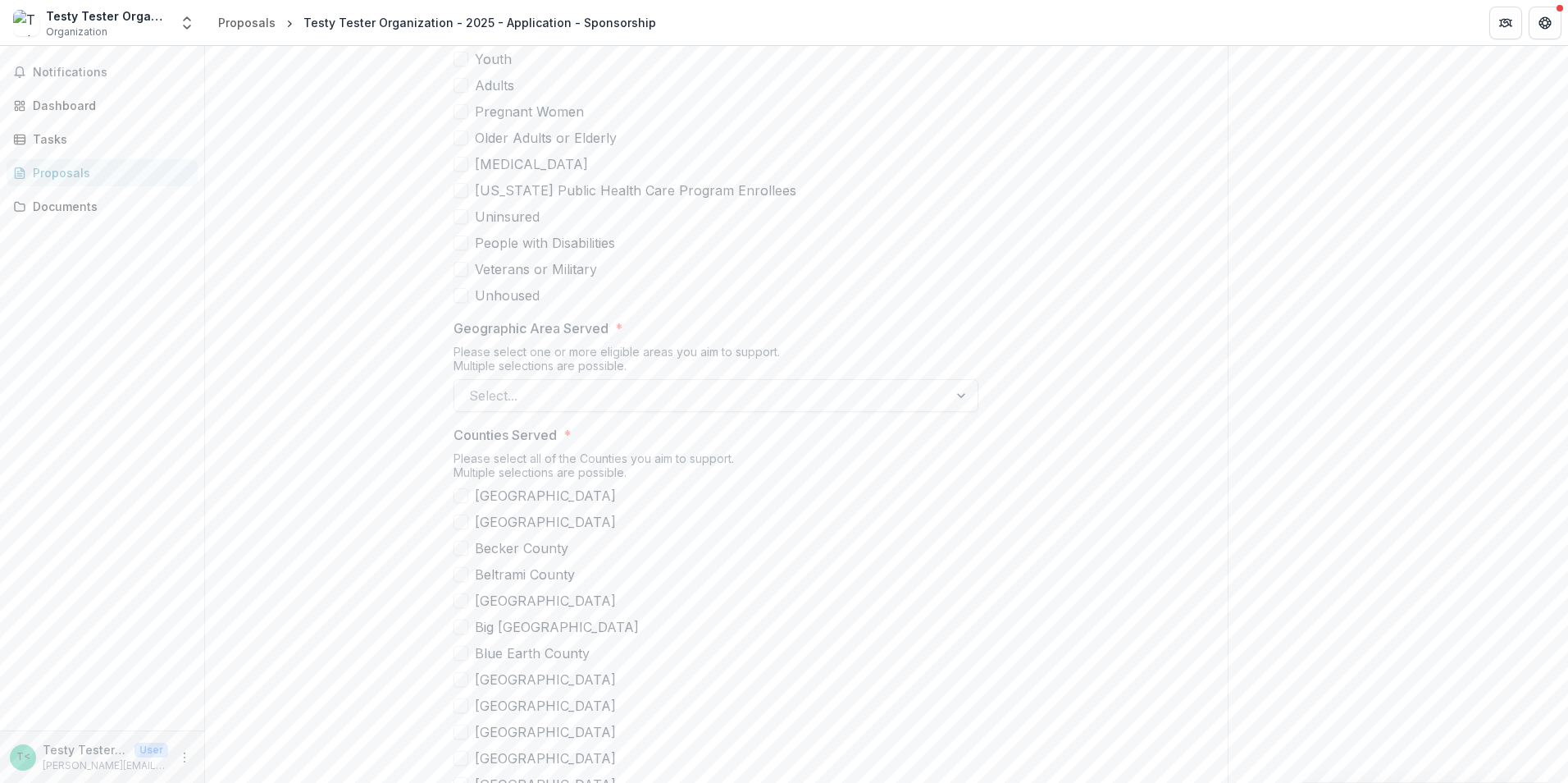
scroll to position [2954, 0]
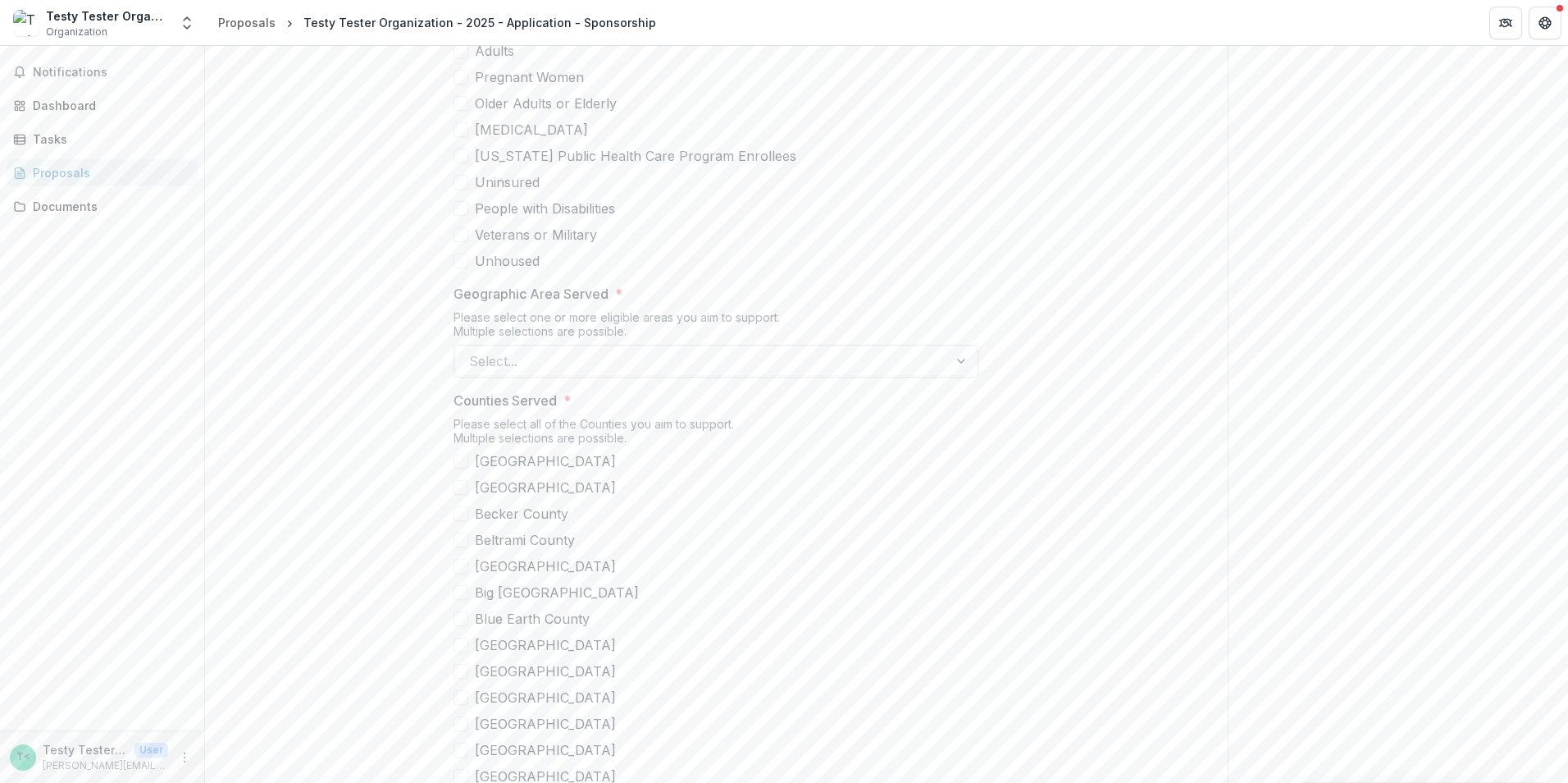
click at [536, 350] on div at bounding box center [701, 361] width 464 height 23
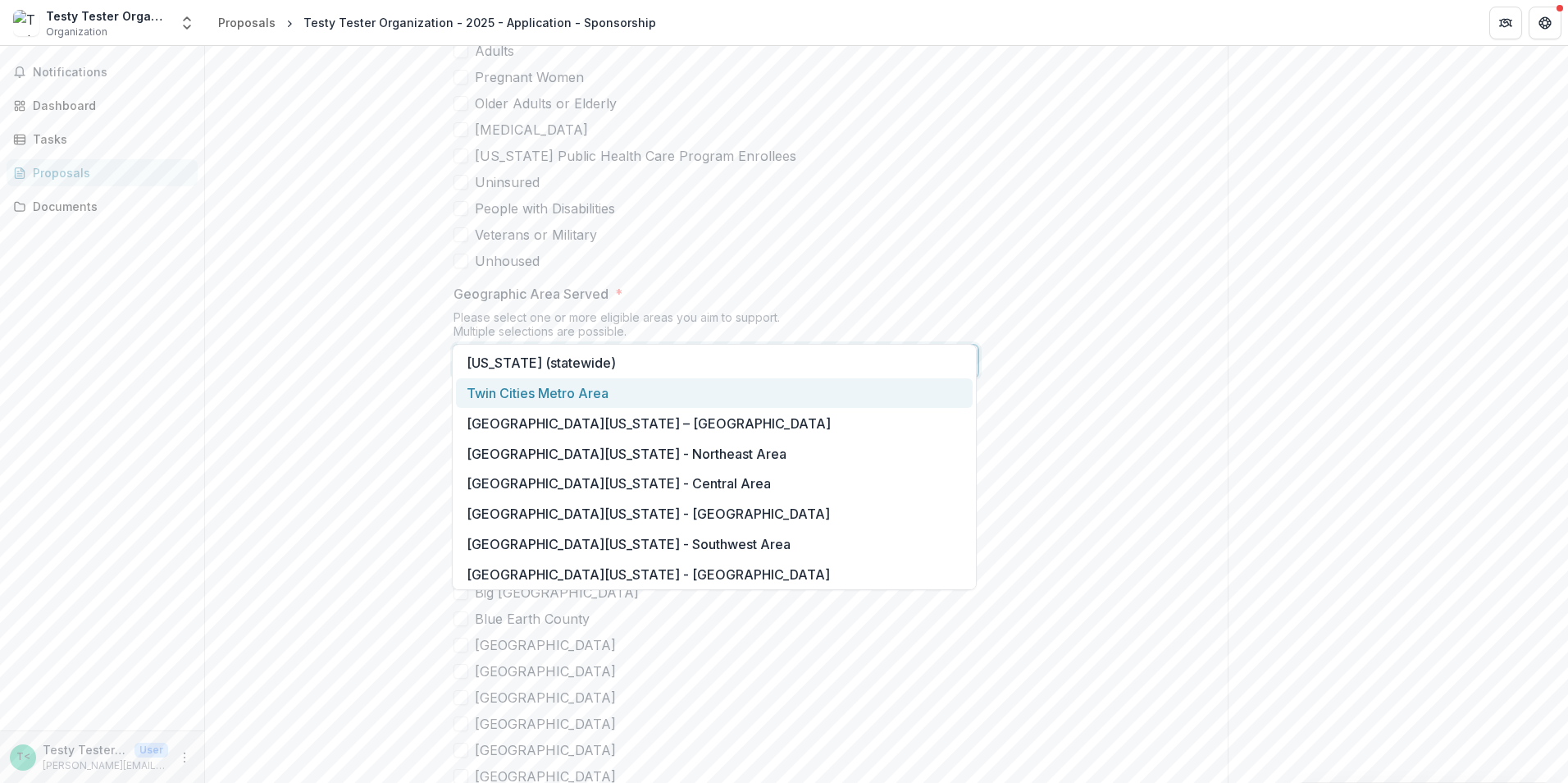
click at [554, 392] on div "Twin Cities Metro Area" at bounding box center [714, 393] width 517 height 31
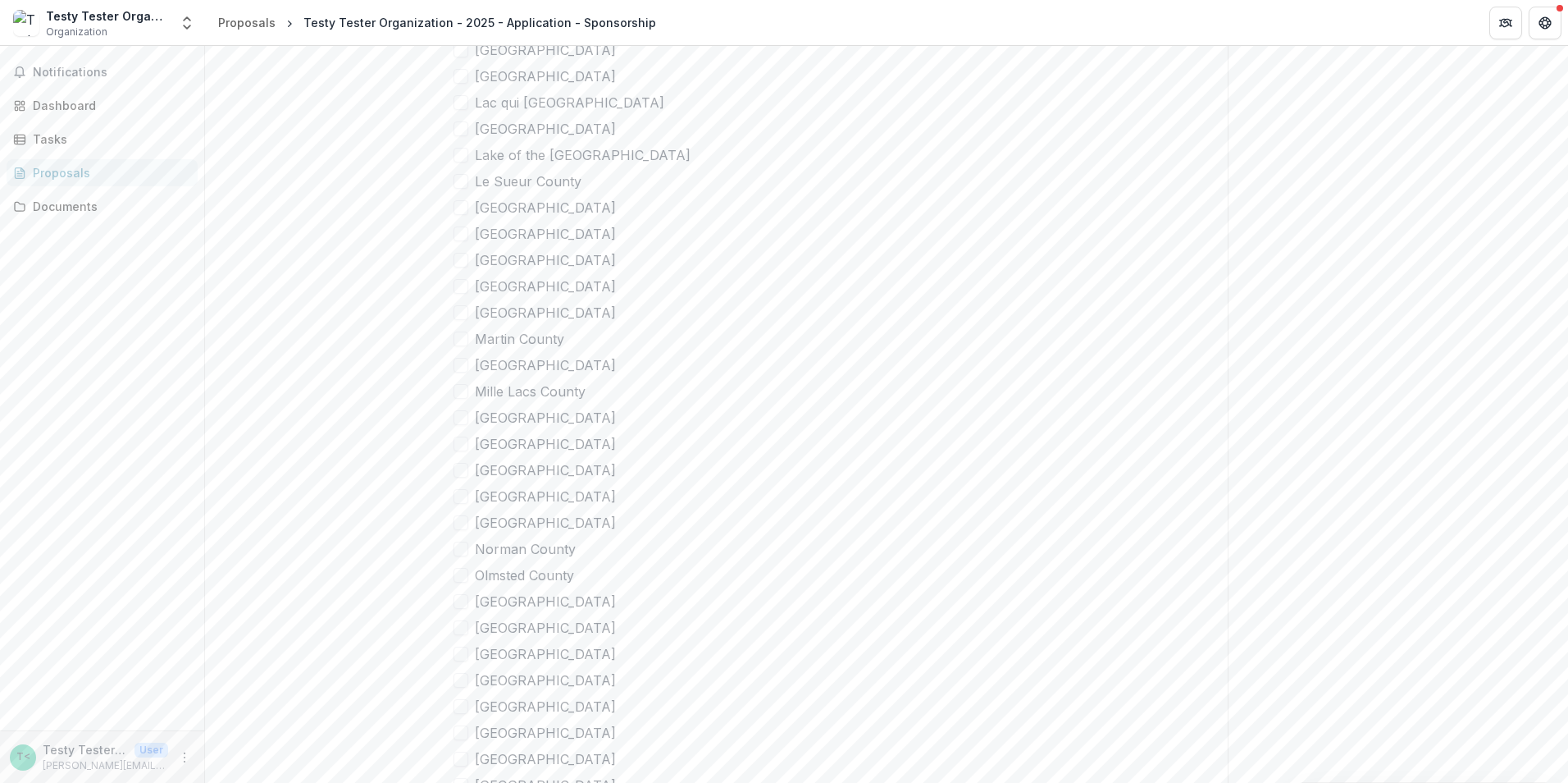
scroll to position [4431, 0]
click at [463, 578] on span at bounding box center [461, 586] width 15 height 15
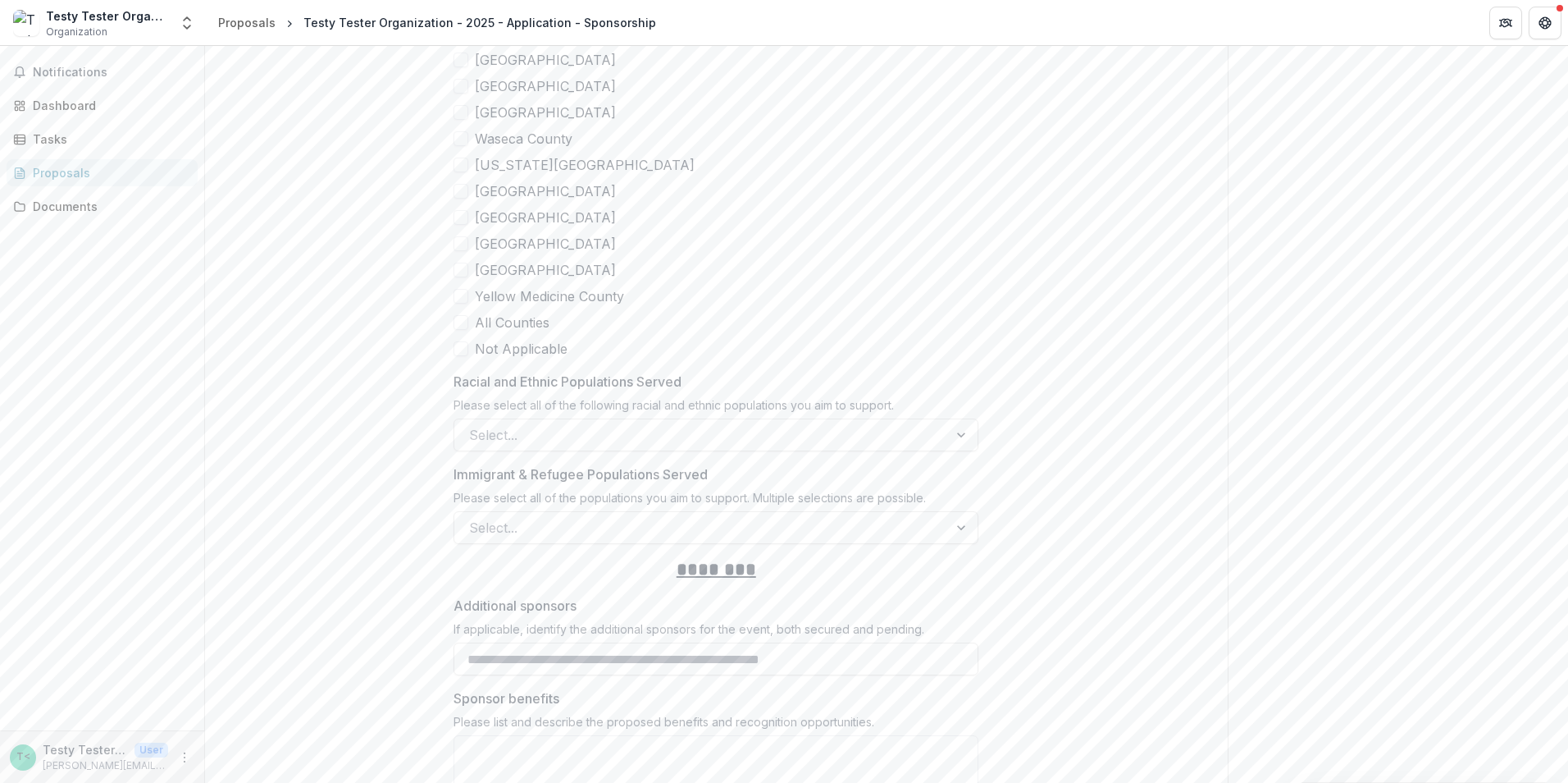
scroll to position [5416, 0]
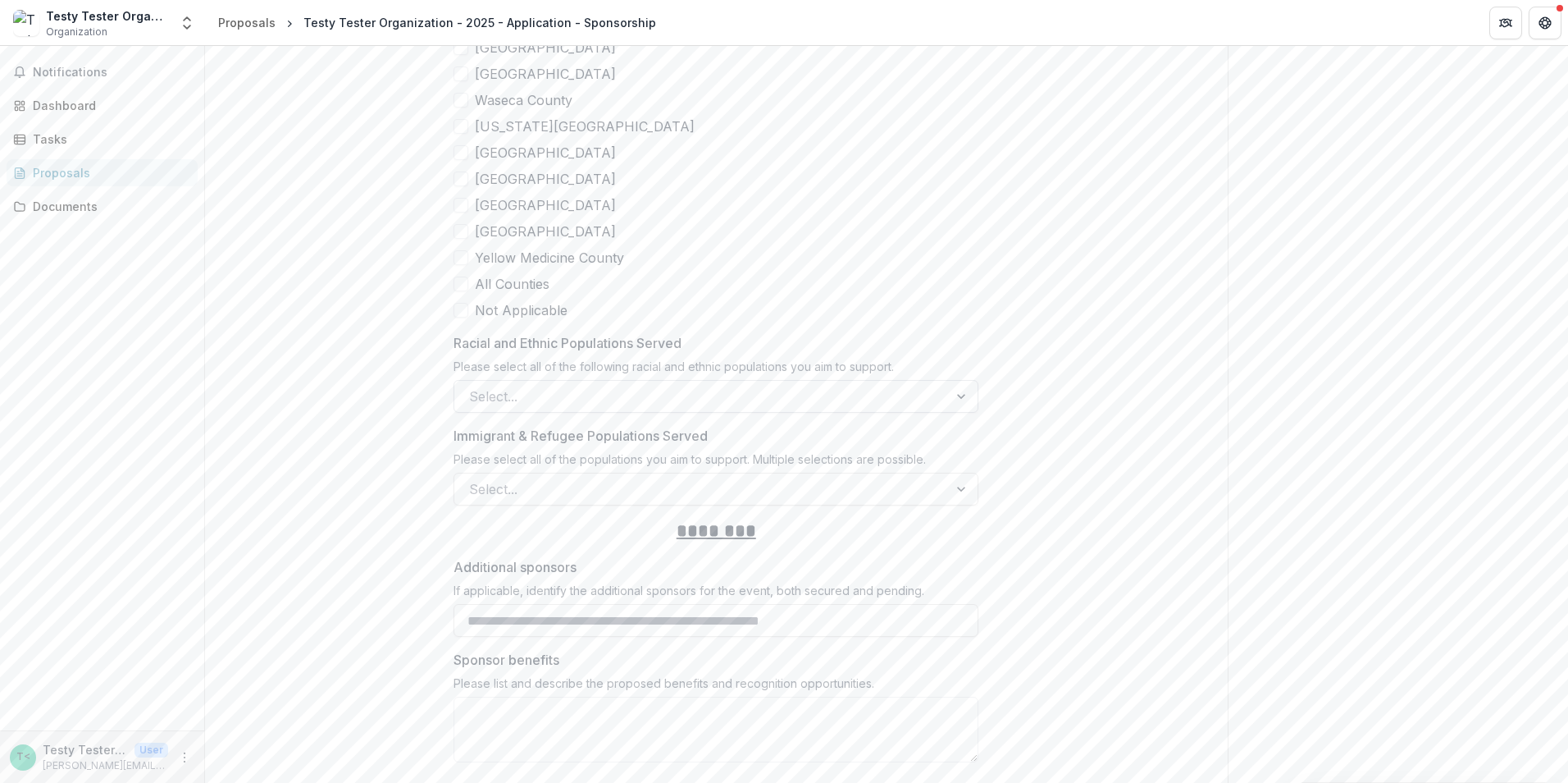
click at [597, 385] on div at bounding box center [701, 396] width 464 height 23
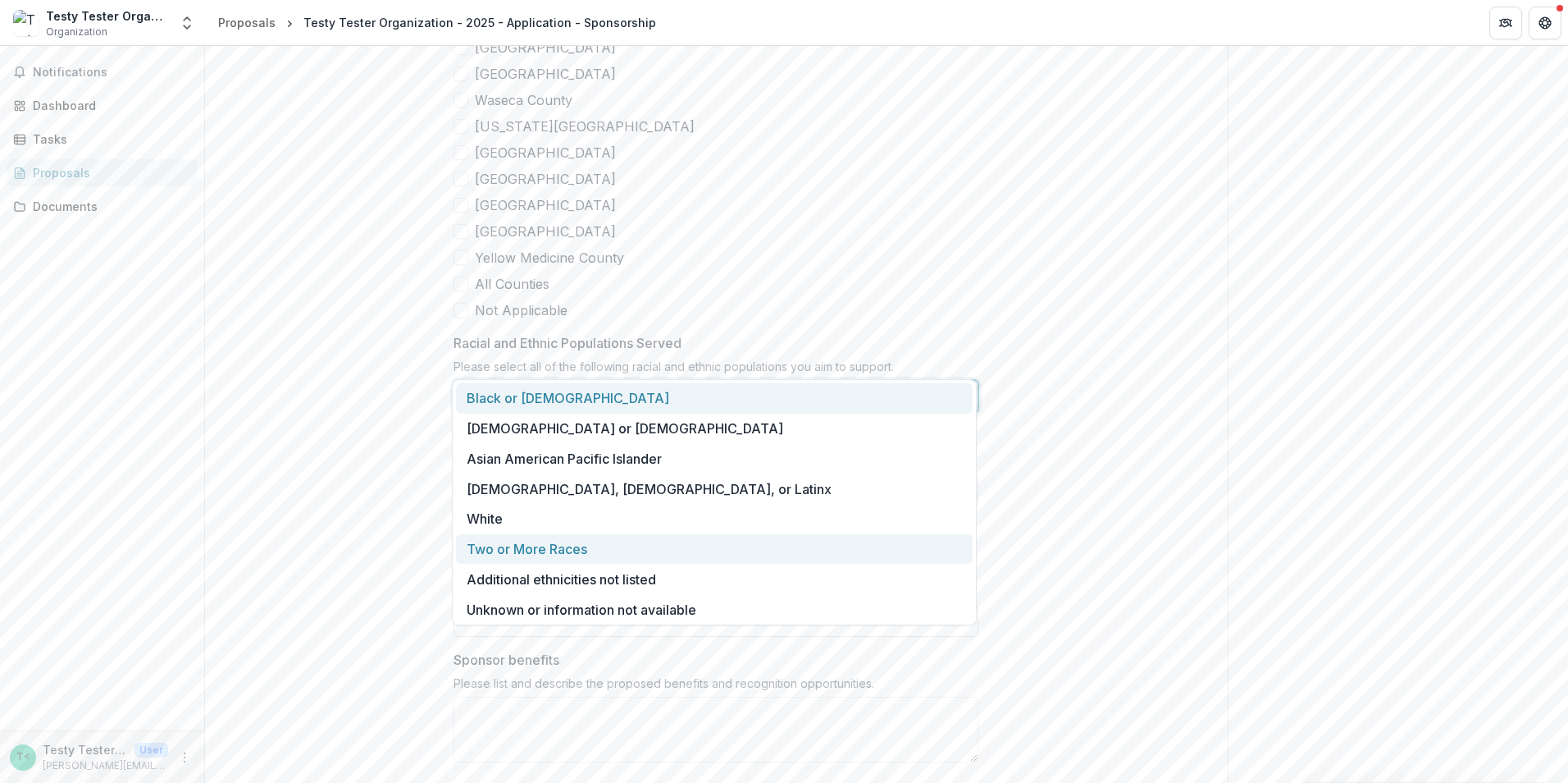
click at [540, 552] on div "Two or More Races" at bounding box center [714, 549] width 517 height 31
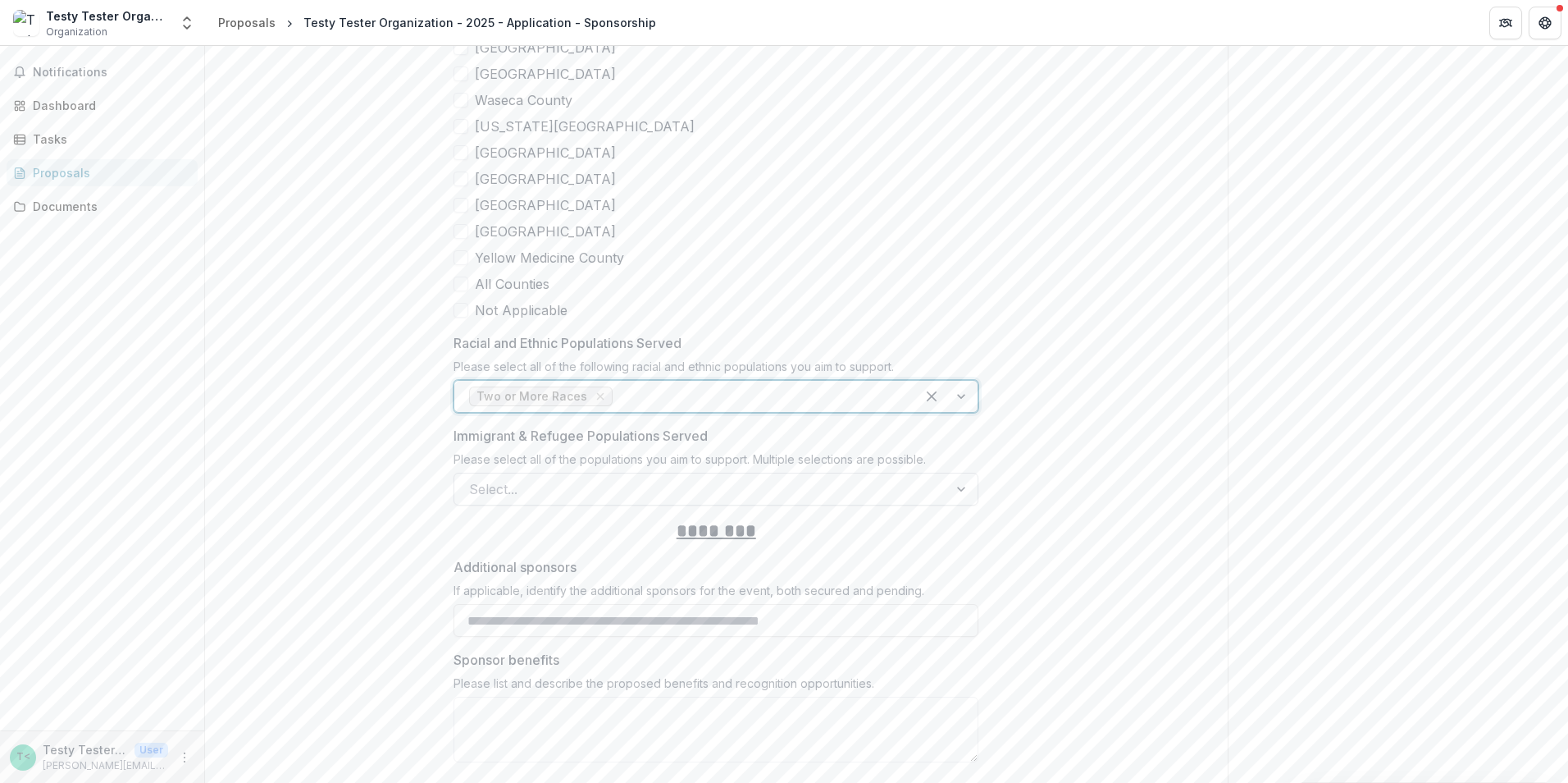
click at [555, 478] on div at bounding box center [701, 489] width 464 height 23
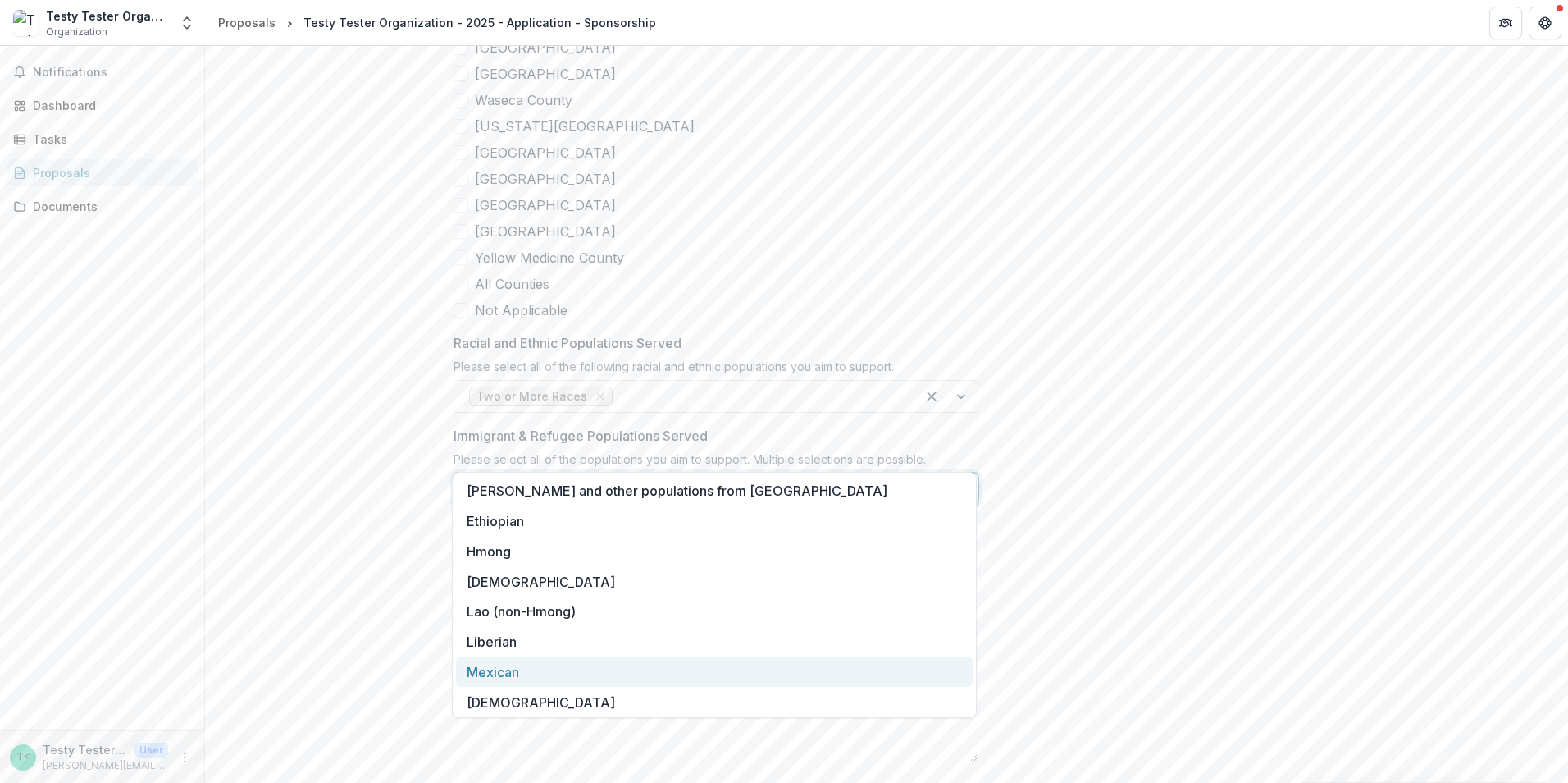
scroll to position [93, 0]
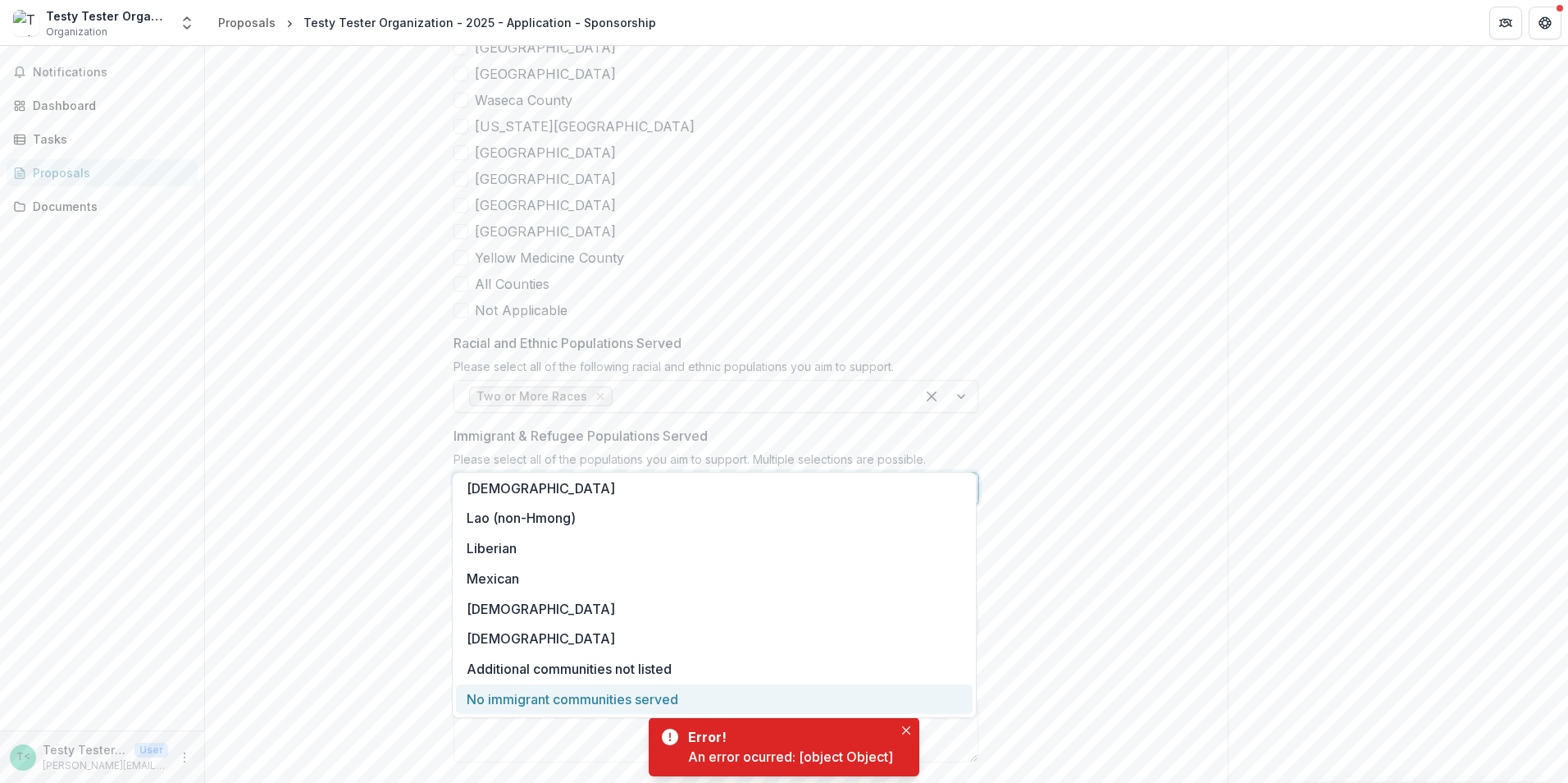
click at [540, 700] on div "No immigrant communities served" at bounding box center [714, 699] width 517 height 31
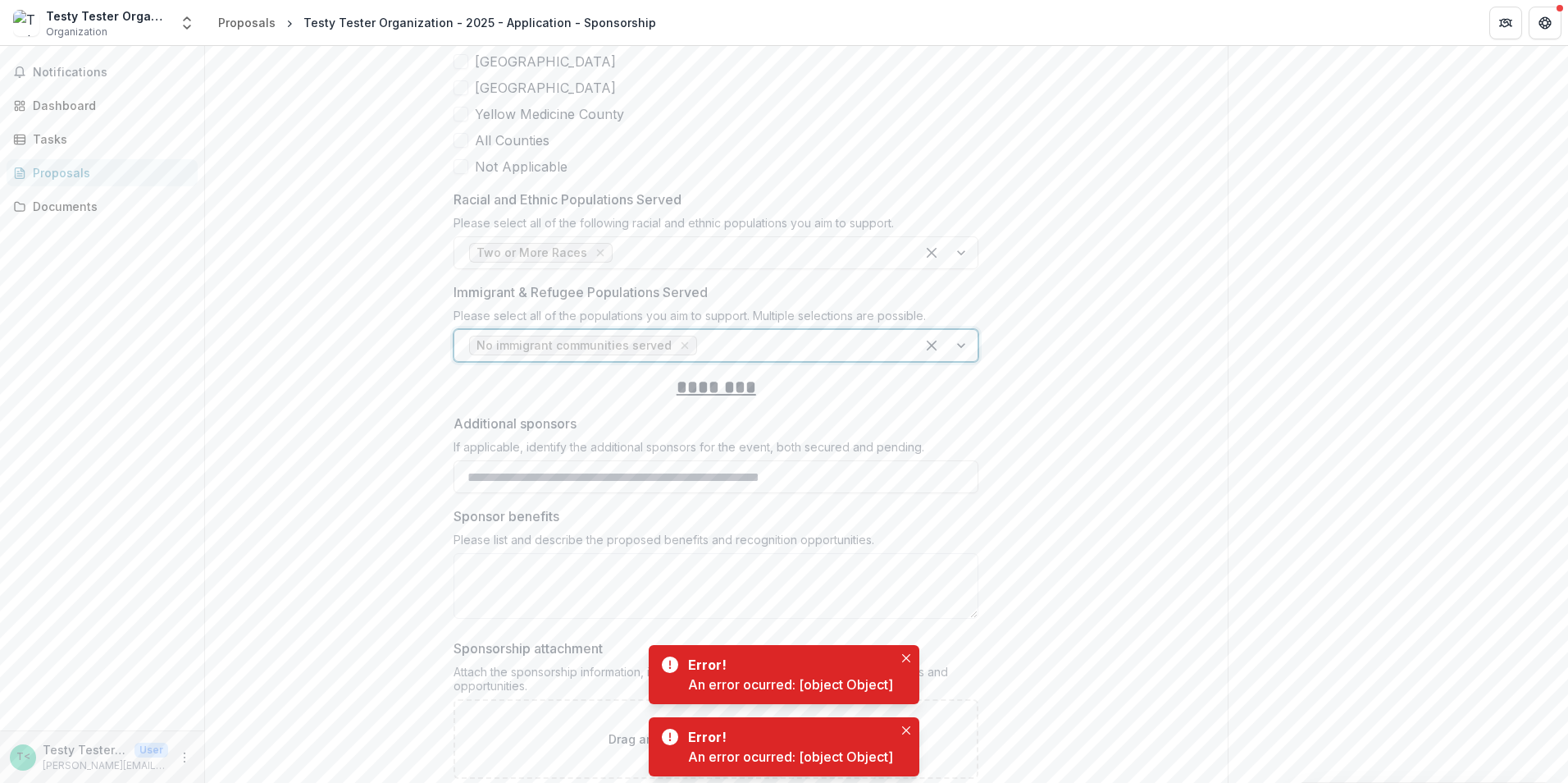
scroll to position [5588, 0]
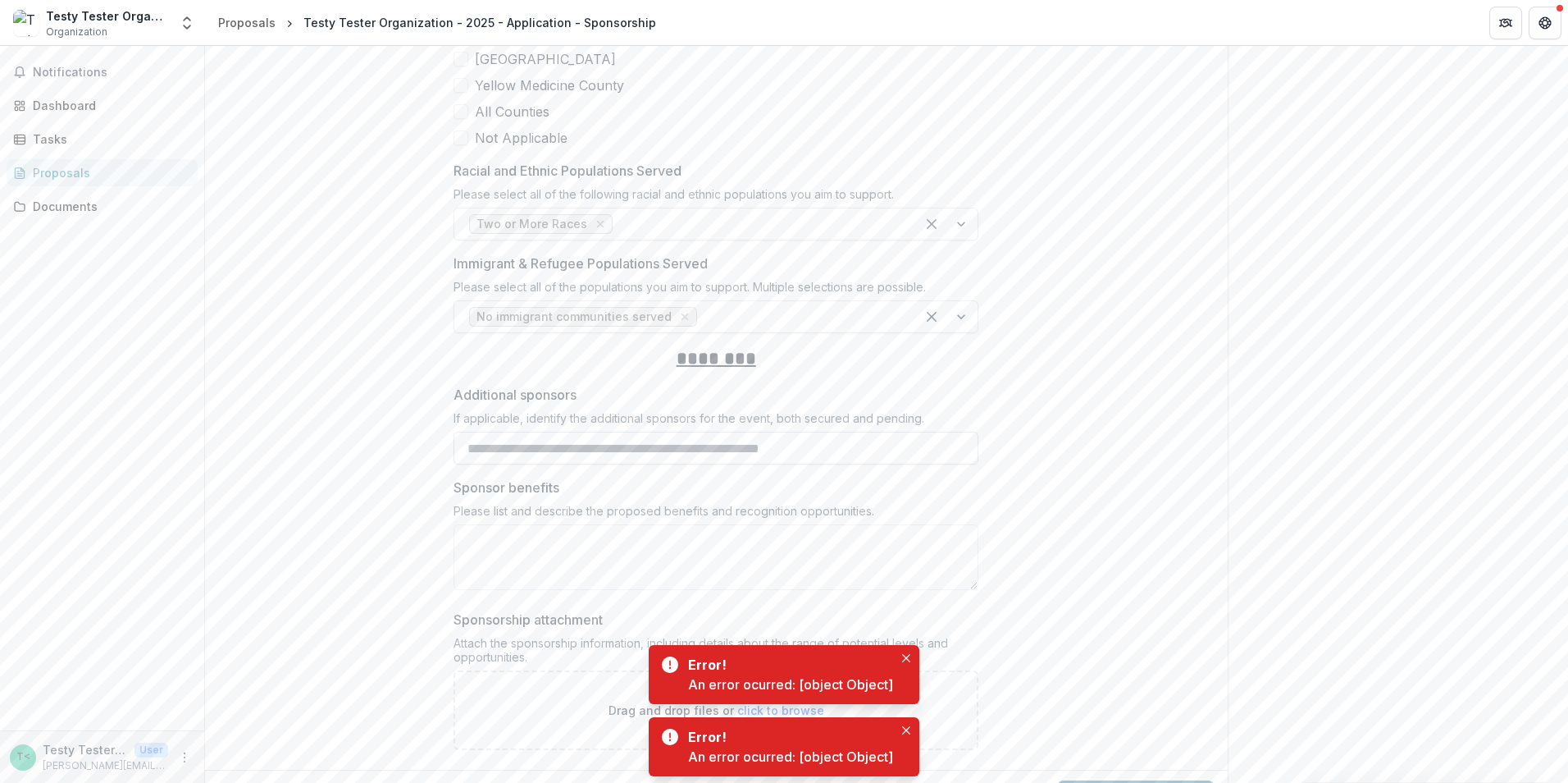
click at [732, 431] on input "Additional sponsors" at bounding box center [715, 447] width 525 height 32
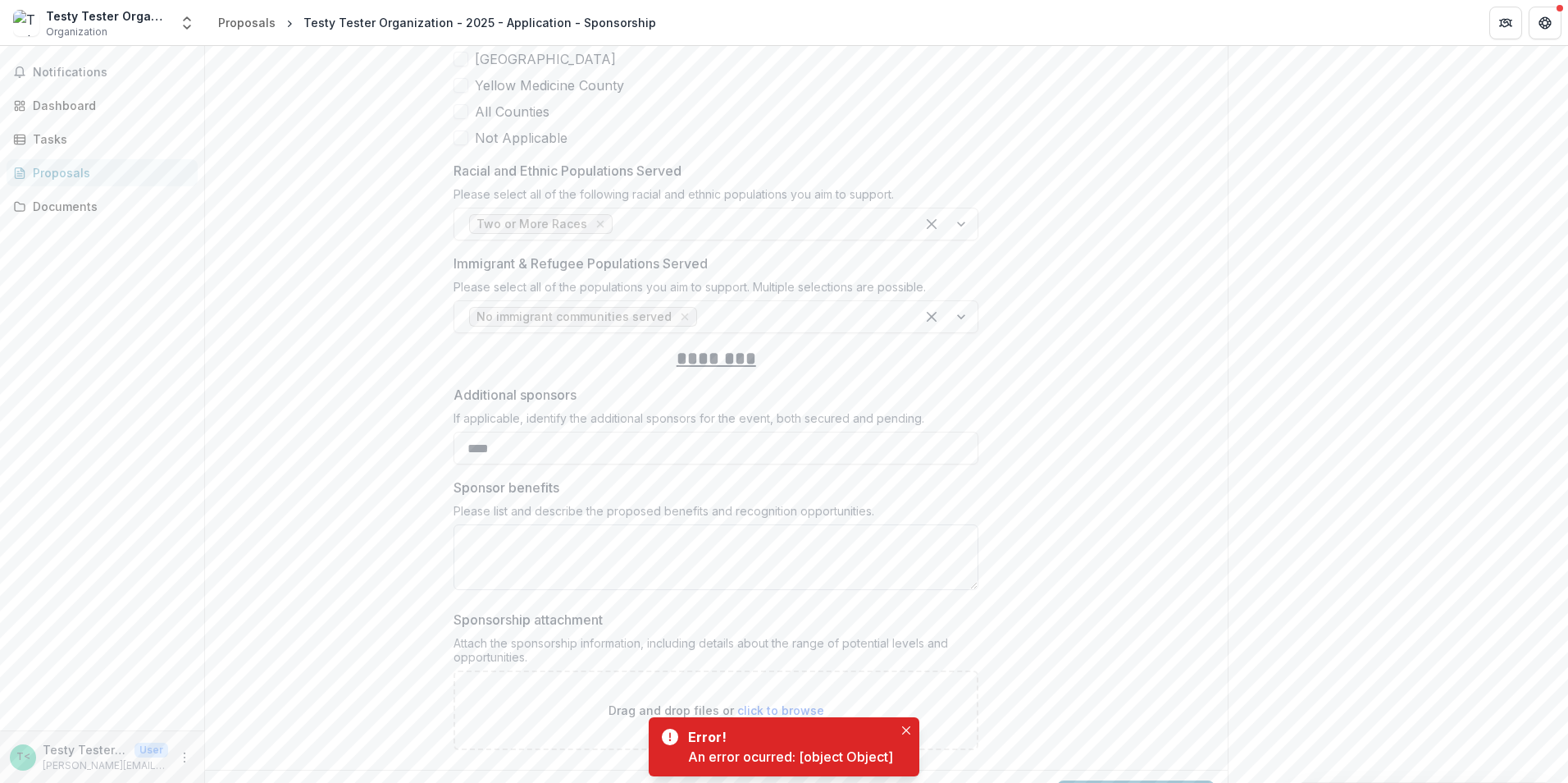
type input "****"
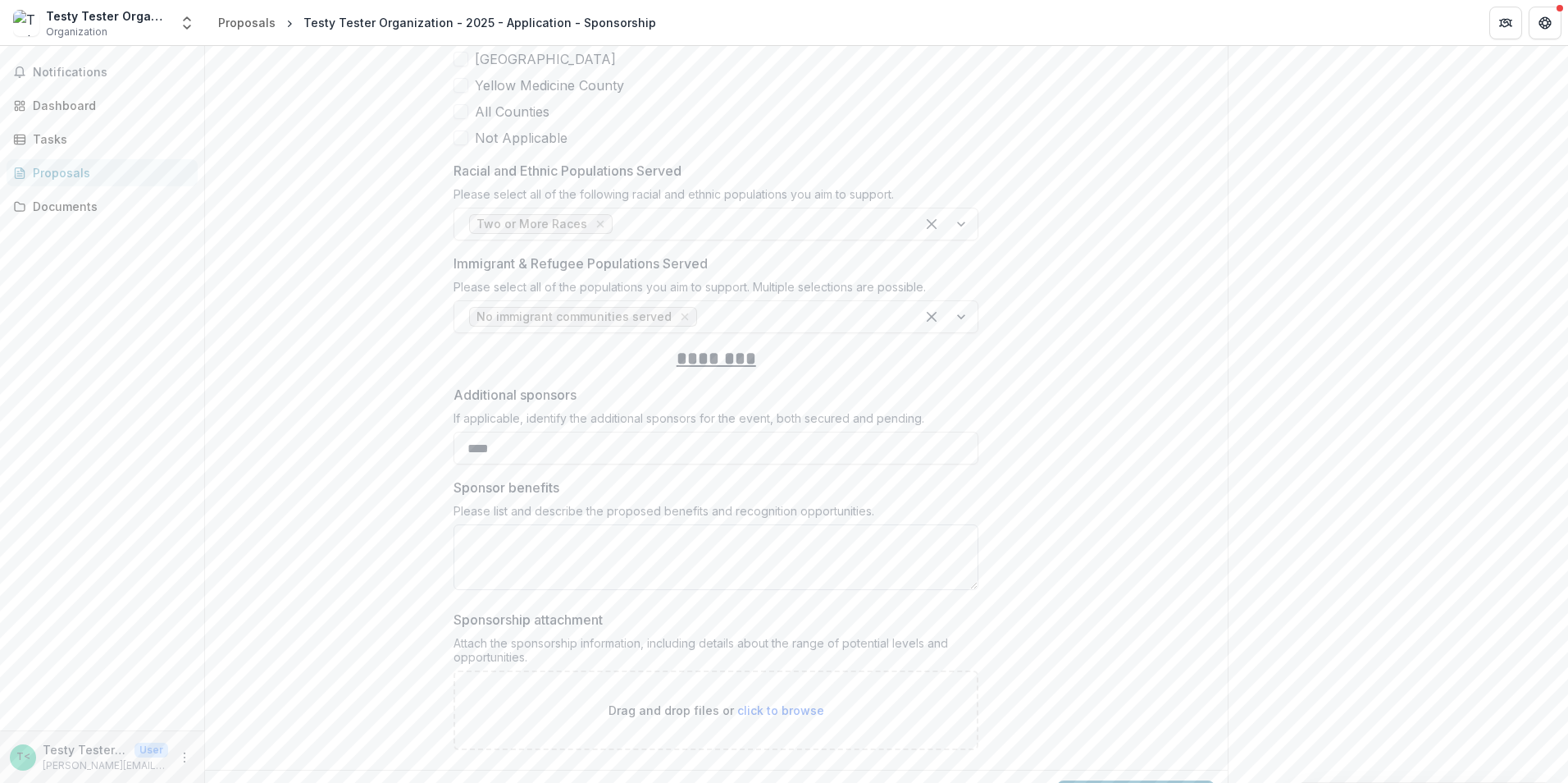
click at [537, 525] on textarea "Sponsor benefits" at bounding box center [715, 557] width 525 height 66
type textarea "****"
click at [792, 703] on span "click to browse" at bounding box center [781, 710] width 87 height 14
type input "**********"
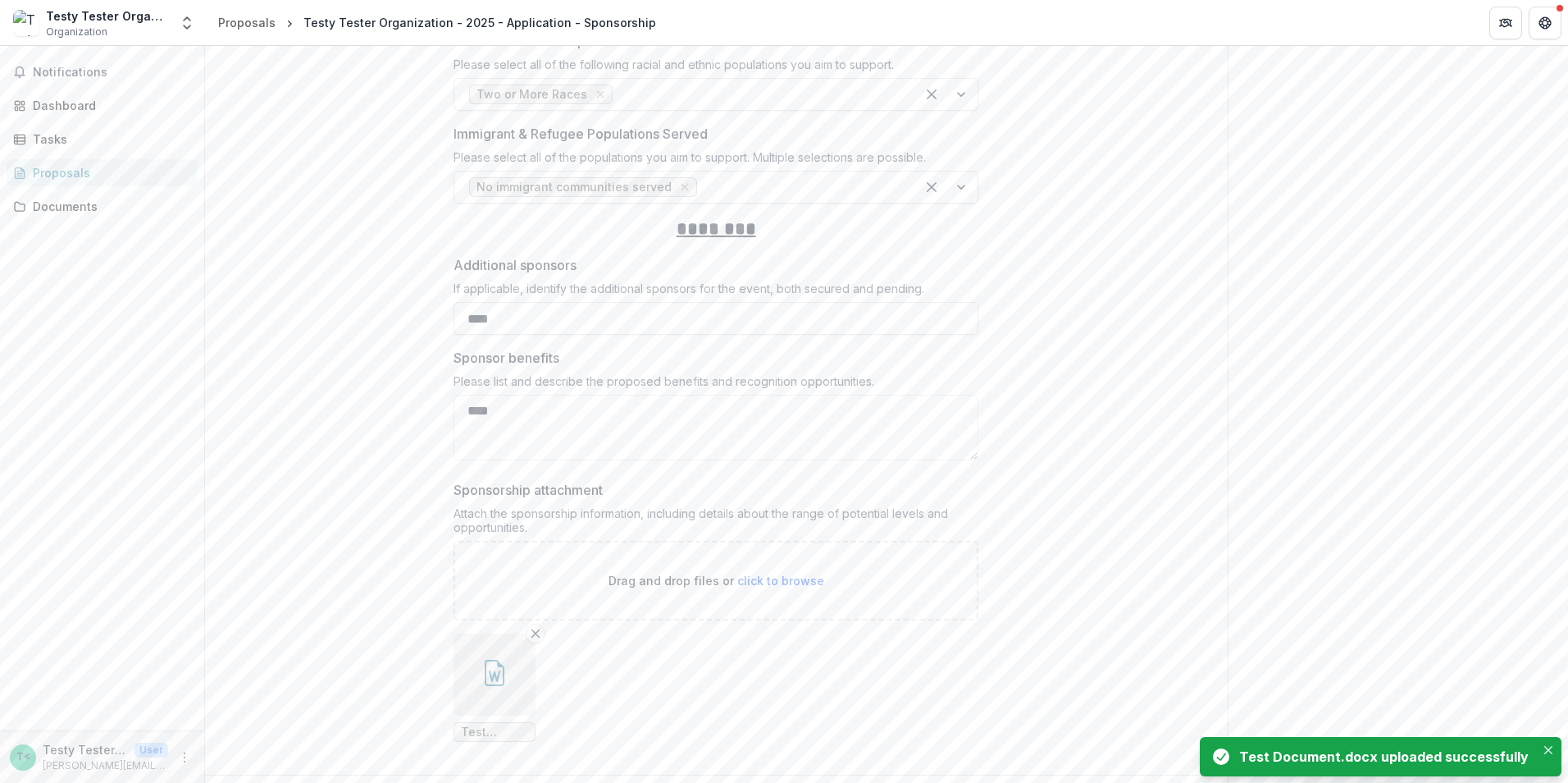
scroll to position [5723, 0]
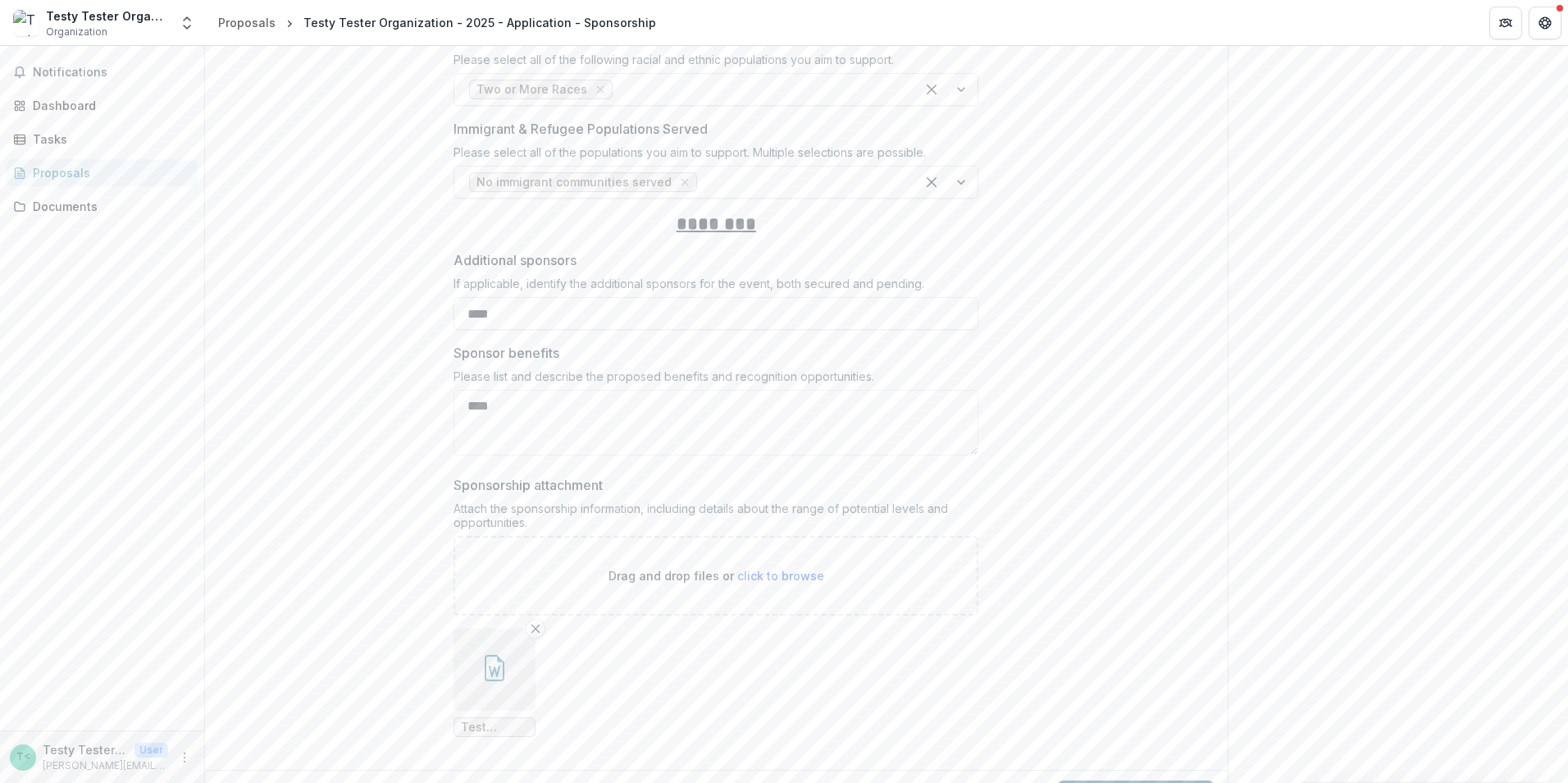
click at [1123, 780] on button "Submit Response" at bounding box center [1136, 796] width 157 height 32
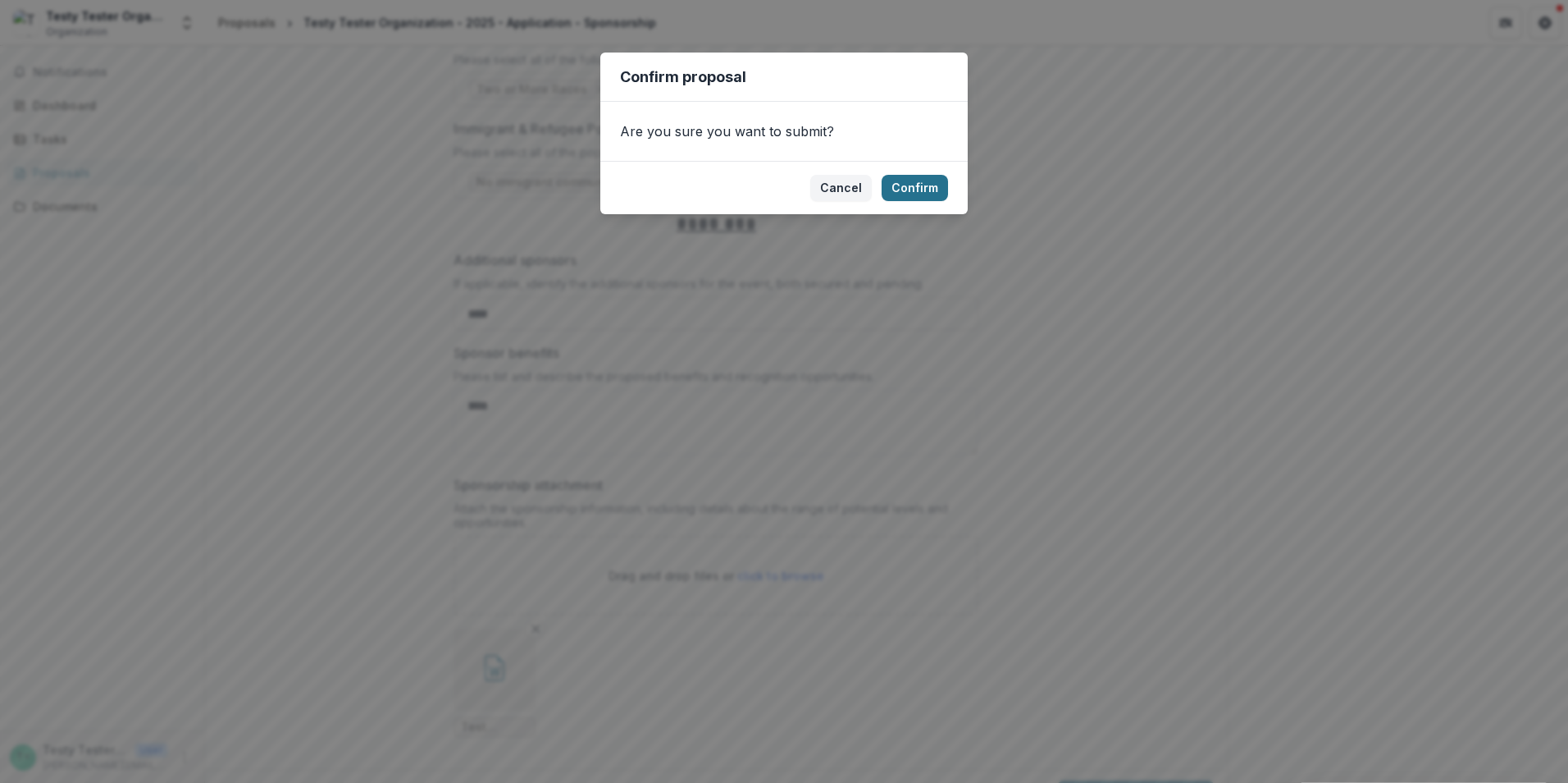
click at [924, 185] on button "Confirm" at bounding box center [915, 188] width 67 height 26
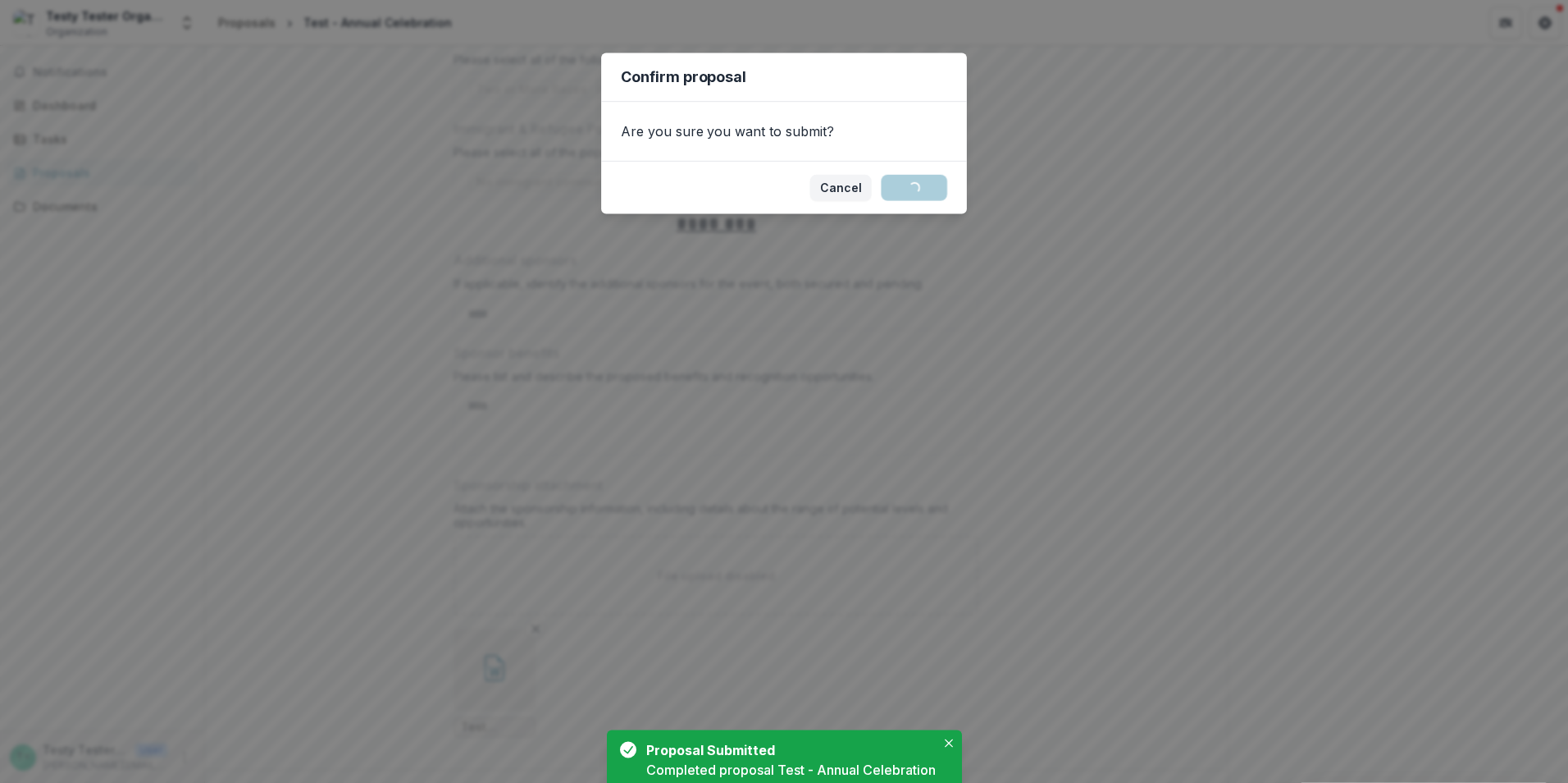
scroll to position [0, 0]
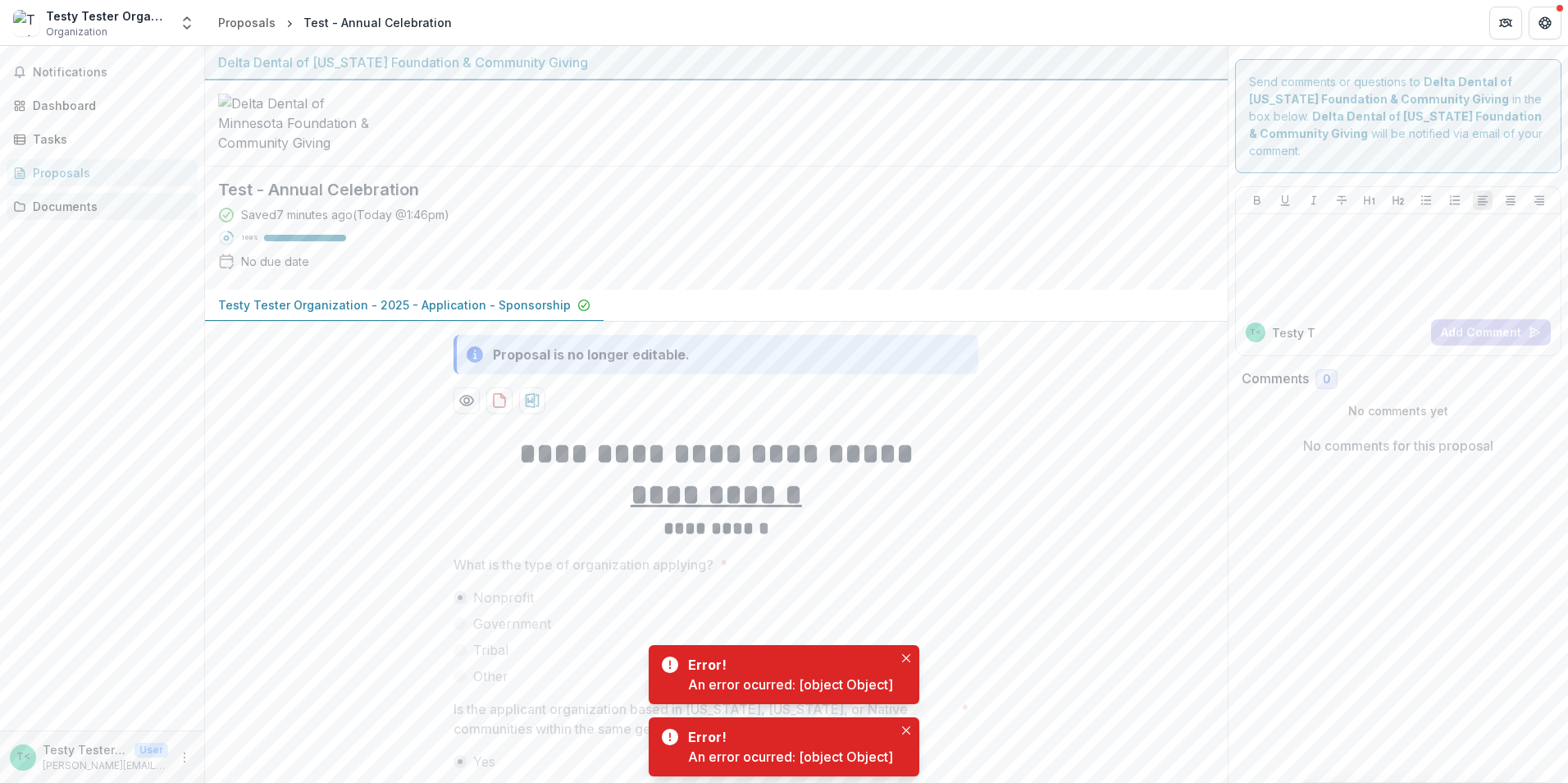
click at [60, 207] on div "Documents" at bounding box center [108, 206] width 152 height 18
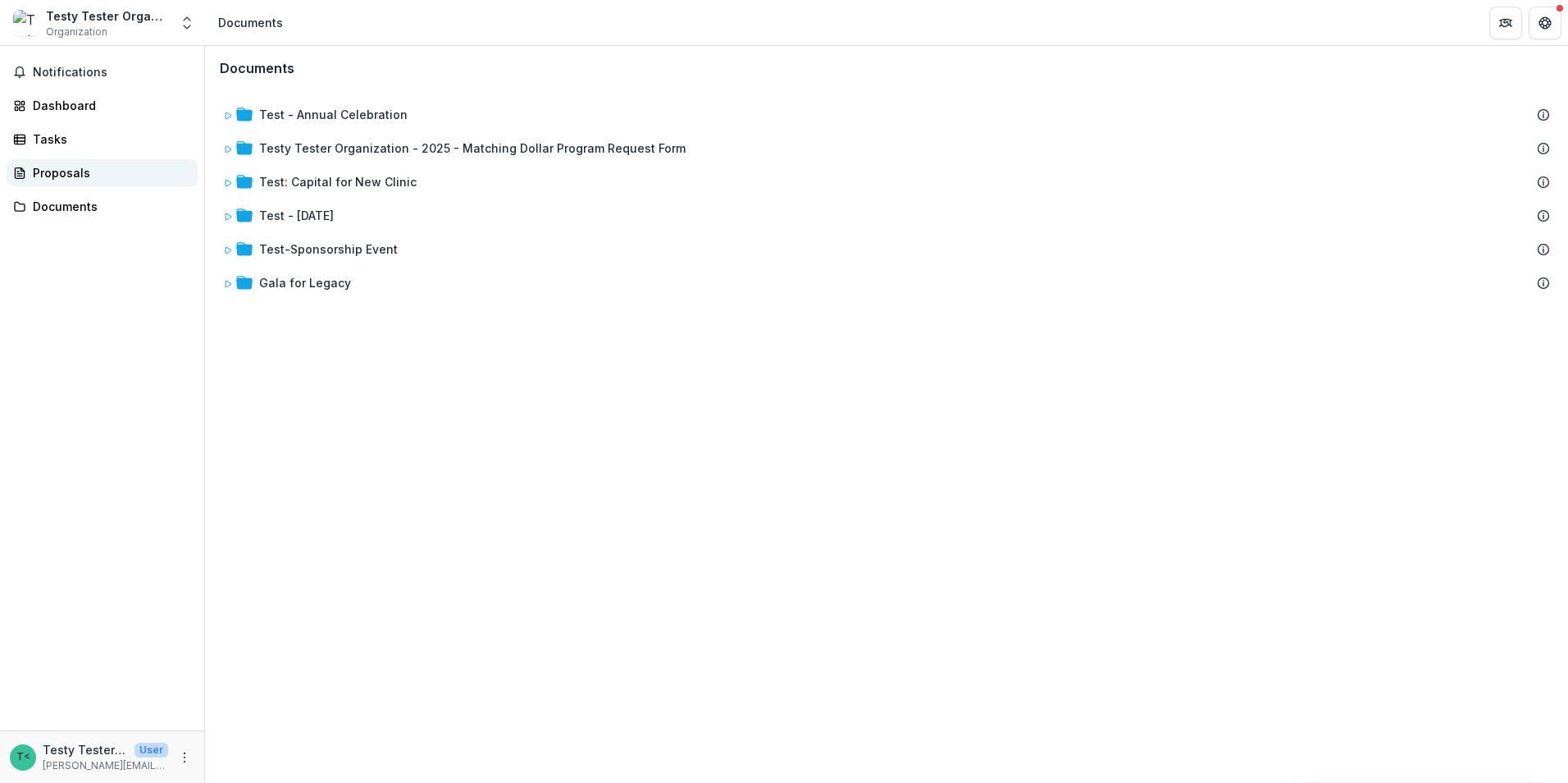
click at [64, 174] on div "Proposals" at bounding box center [108, 172] width 152 height 18
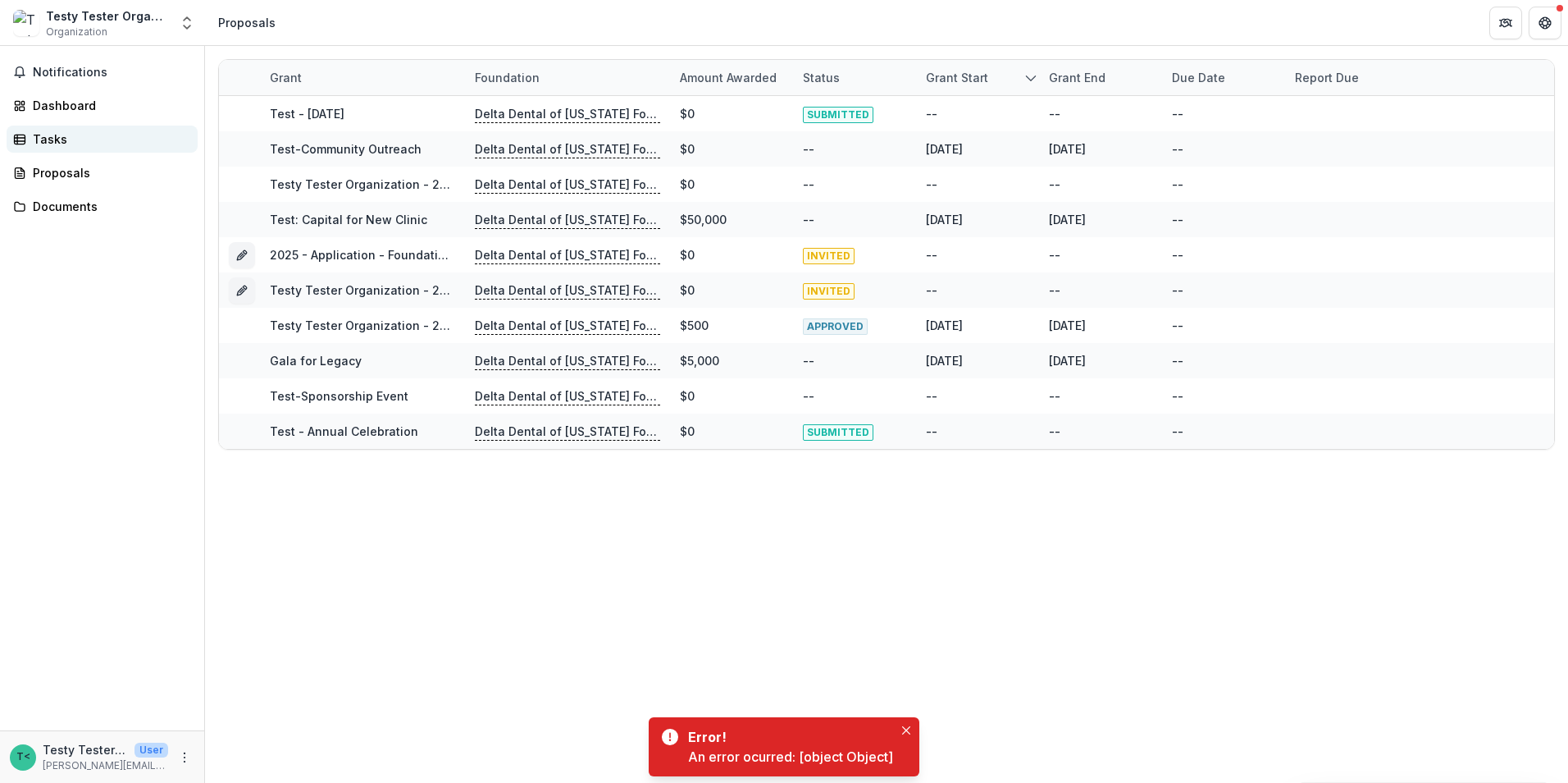
click at [47, 141] on div "Tasks" at bounding box center [108, 139] width 152 height 18
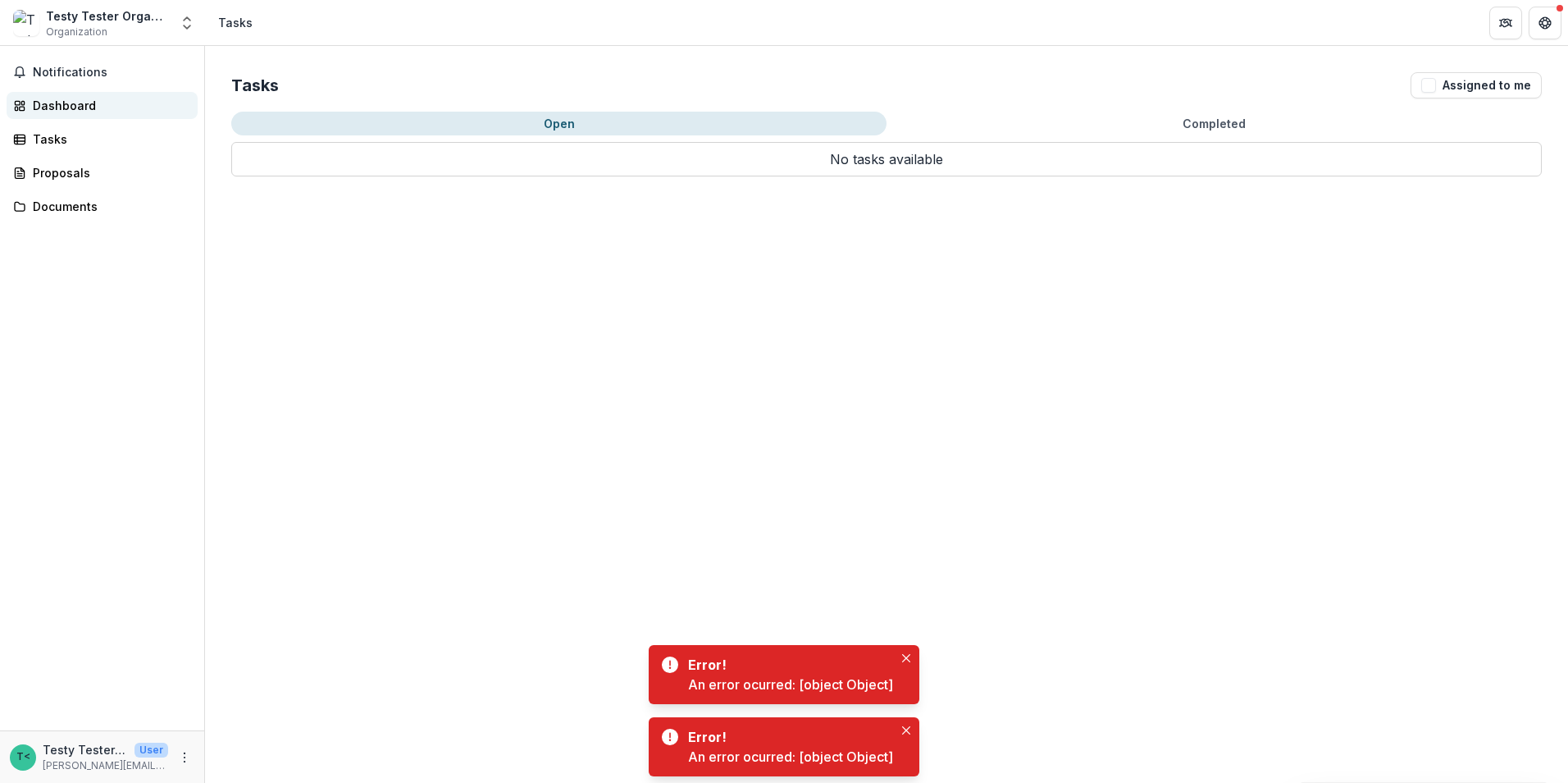
click at [56, 105] on div "Dashboard" at bounding box center [108, 106] width 152 height 18
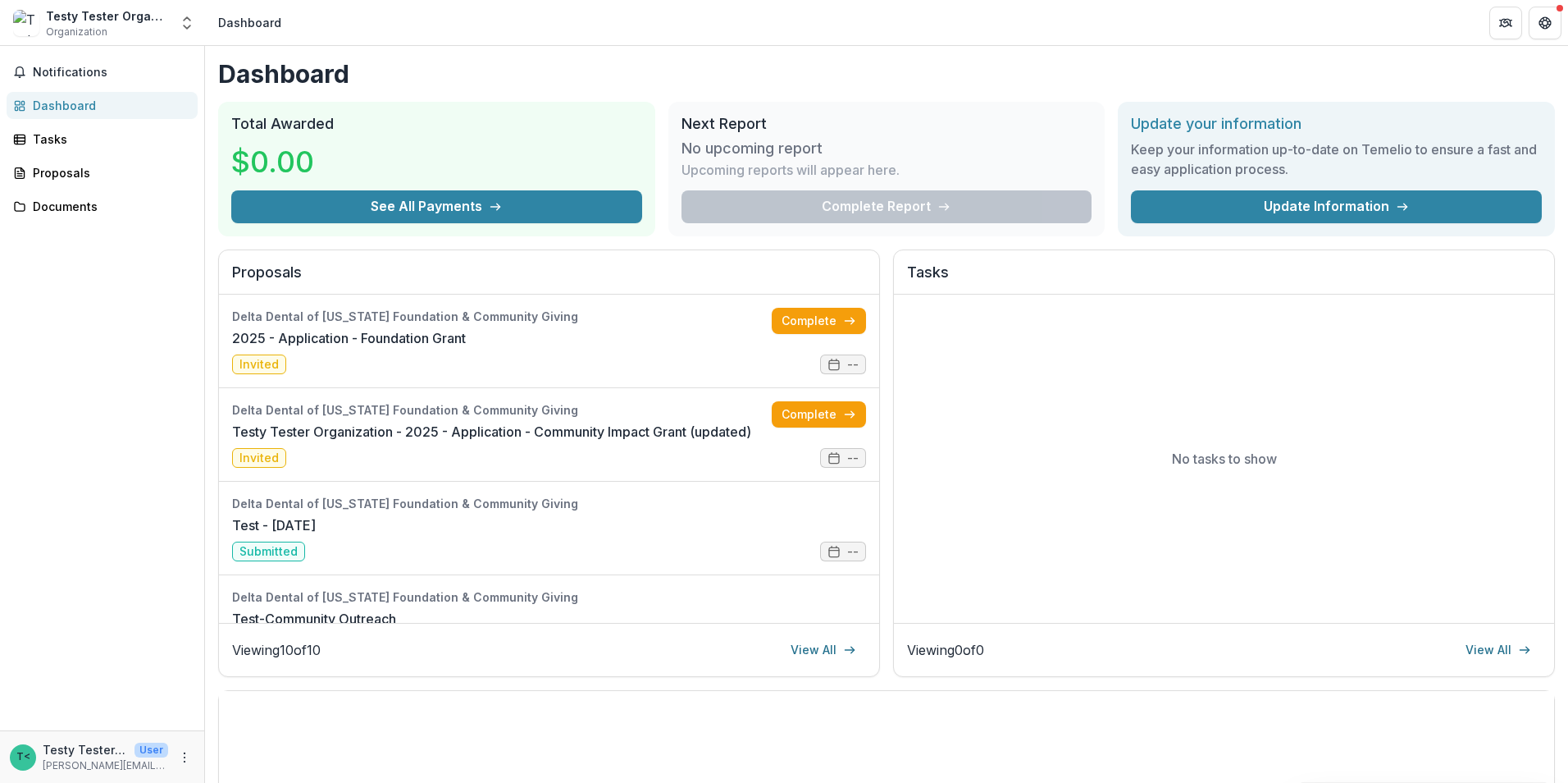
drag, startPoint x: 1549, startPoint y: 0, endPoint x: 1140, endPoint y: 11, distance: 409.1
click at [1140, 11] on header "Dashboard" at bounding box center [887, 22] width 1364 height 45
click at [187, 755] on icon "More" at bounding box center [184, 757] width 13 height 13
click at [295, 756] on button "Logout" at bounding box center [293, 749] width 176 height 27
